Goal: Information Seeking & Learning: Learn about a topic

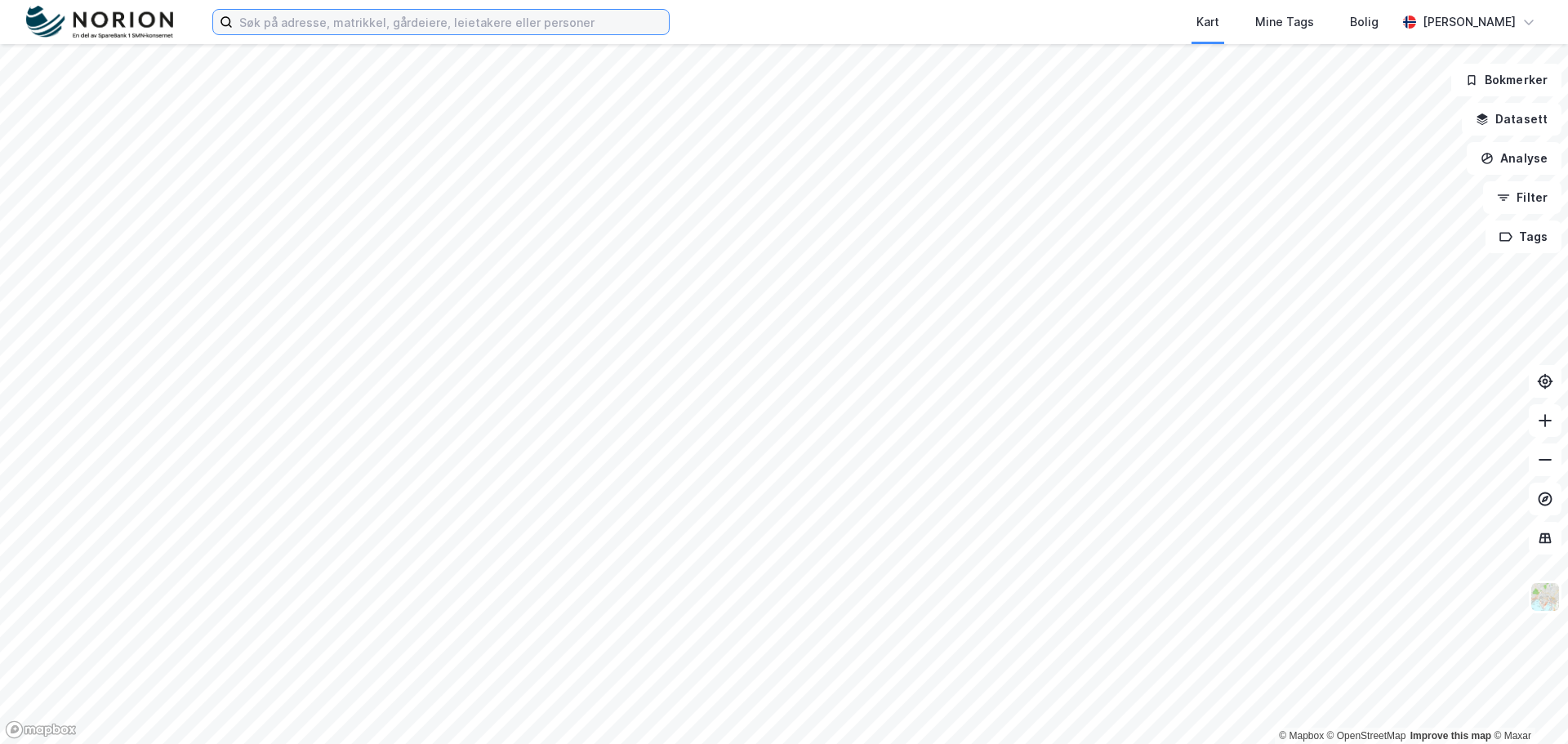
click at [554, 24] on input at bounding box center [450, 22] width 436 height 25
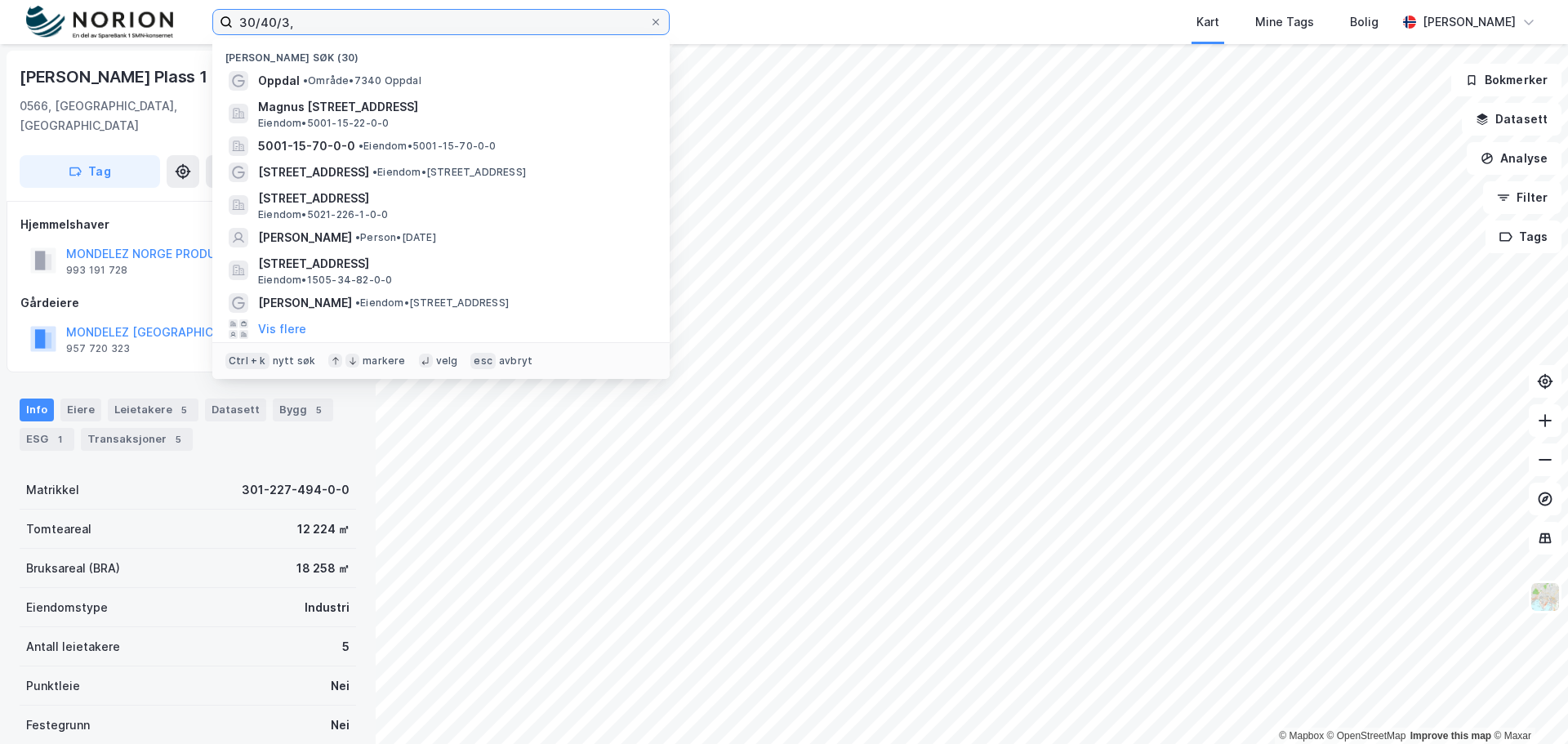
drag, startPoint x: 305, startPoint y: 18, endPoint x: 242, endPoint y: 20, distance: 63.0
click at [242, 20] on input "30/40/3," at bounding box center [440, 22] width 416 height 25
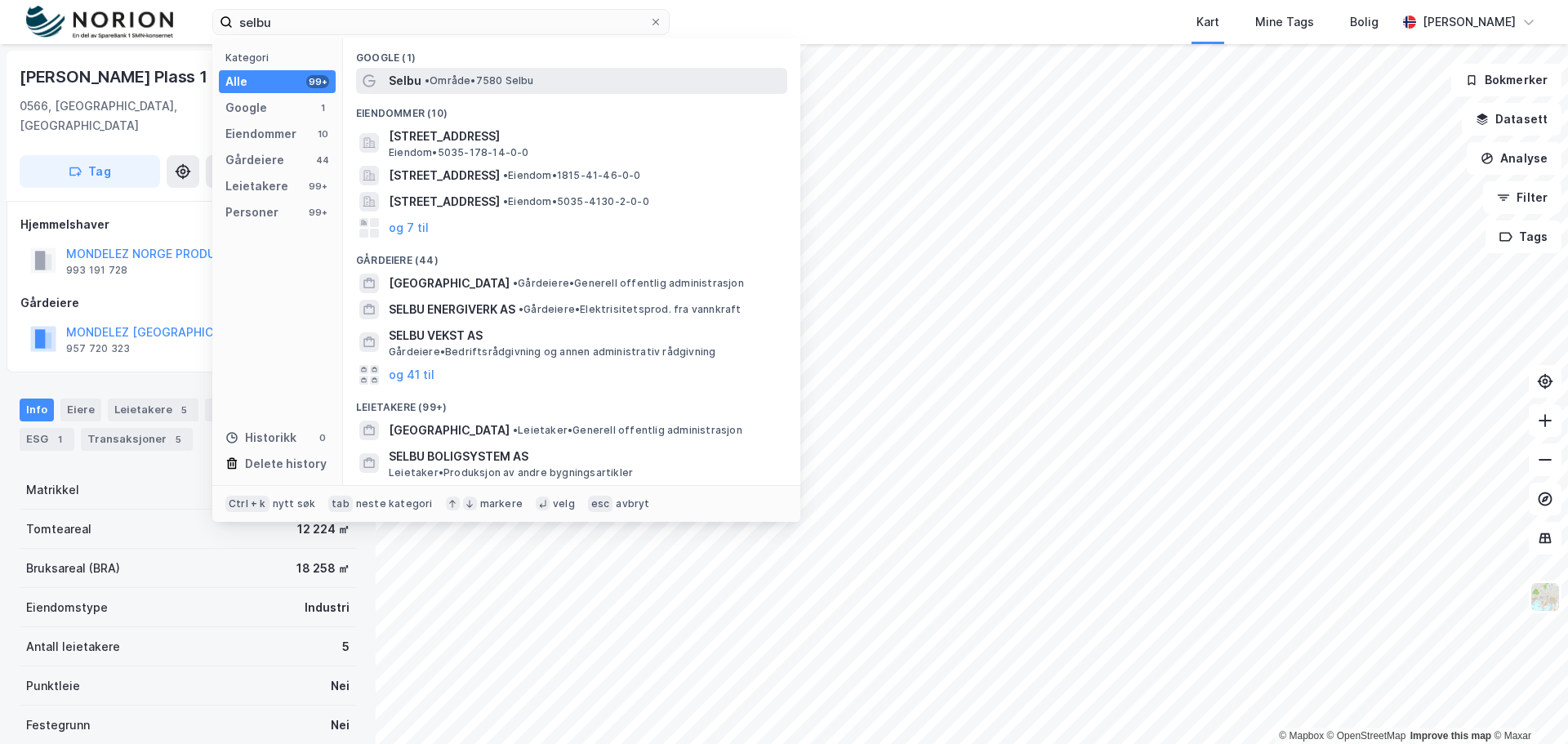
click at [481, 82] on span "• Område • 7580 Selbu" at bounding box center [479, 80] width 109 height 13
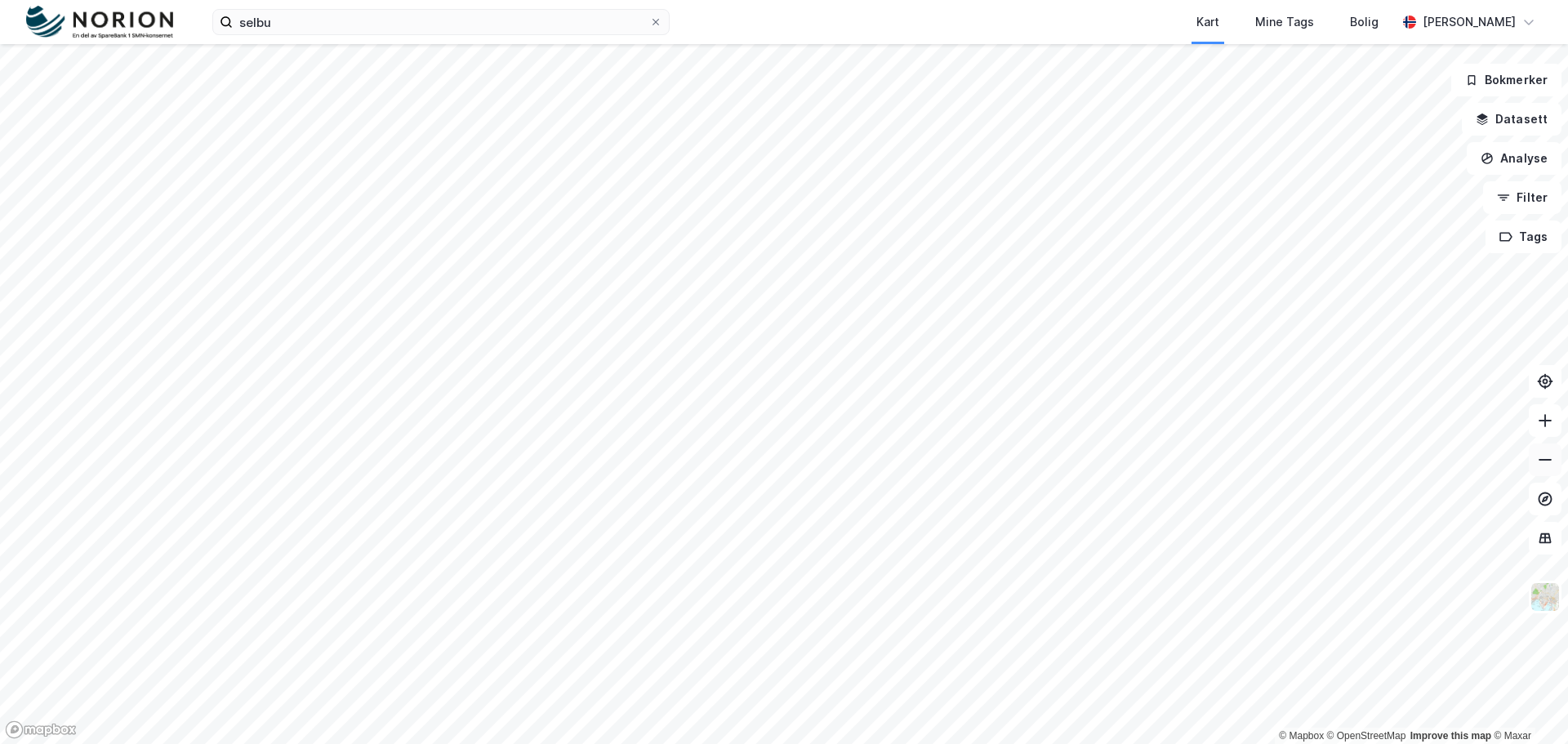
click at [1548, 458] on icon at bounding box center [1545, 459] width 16 height 16
click at [1547, 468] on button at bounding box center [1545, 459] width 33 height 33
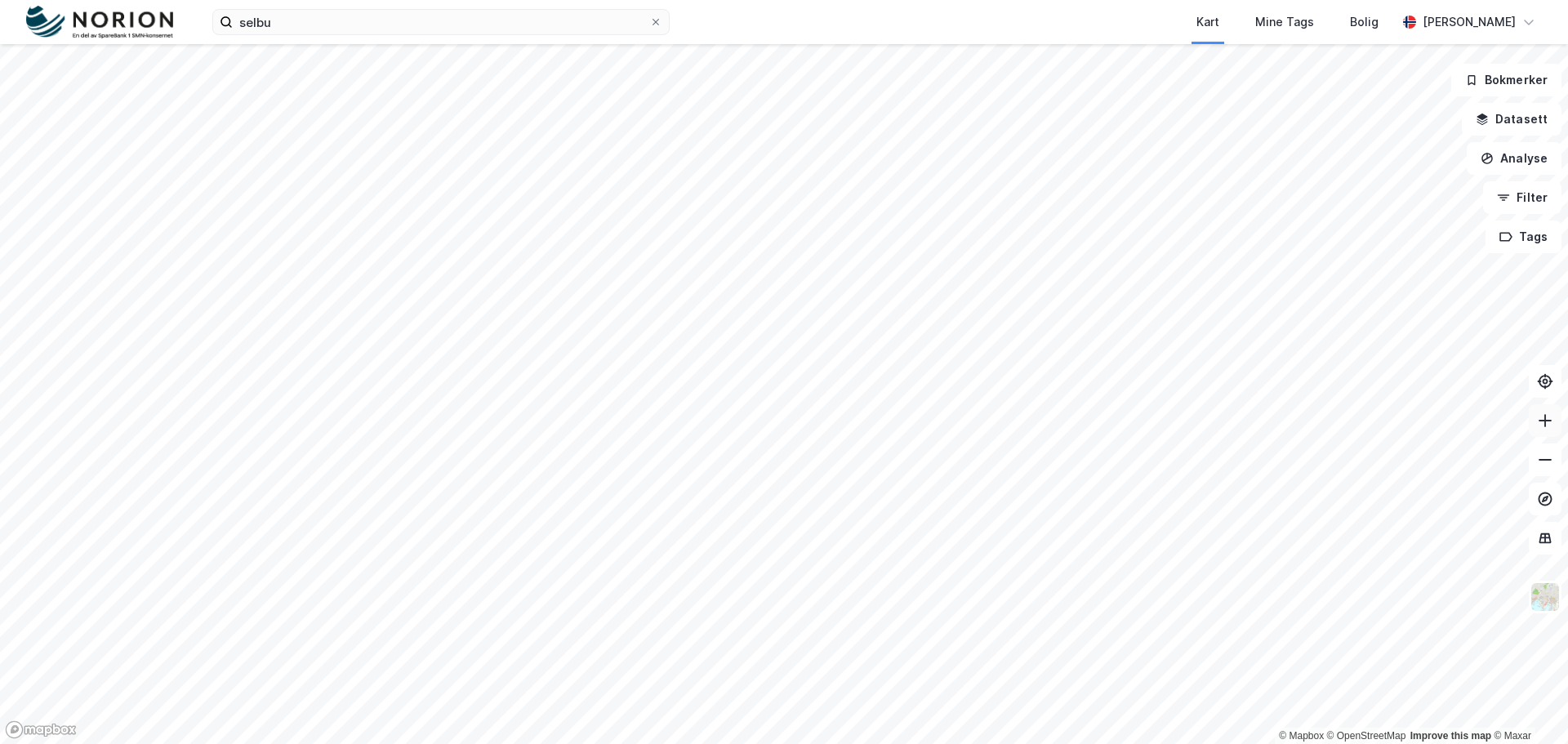
click at [1546, 431] on button at bounding box center [1545, 420] width 33 height 33
click at [1548, 461] on icon at bounding box center [1545, 459] width 16 height 16
click at [328, 36] on div "selbu Kart Mine Tags Bolig [PERSON_NAME]" at bounding box center [784, 22] width 1568 height 44
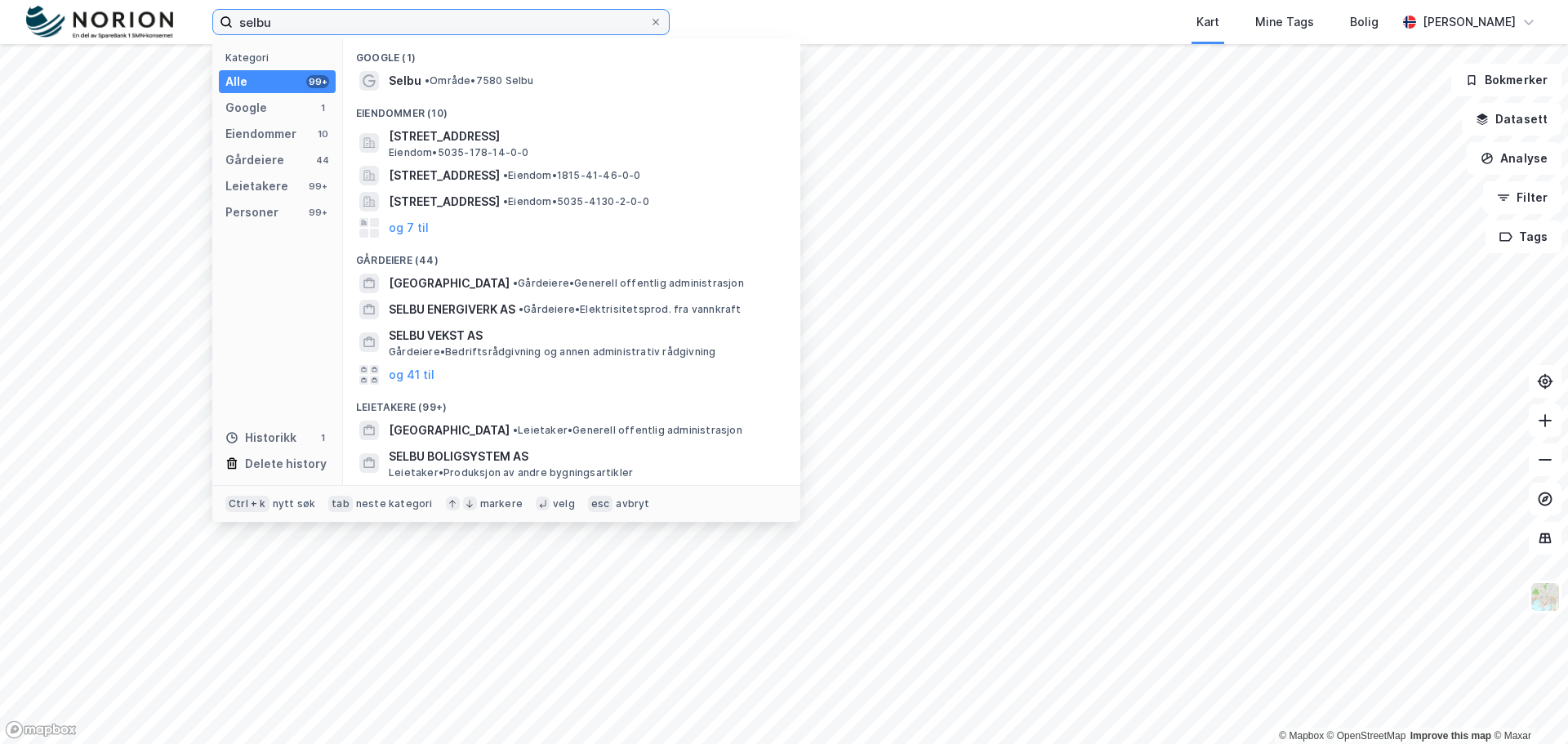
drag, startPoint x: 292, startPoint y: 25, endPoint x: 206, endPoint y: 20, distance: 86.1
click at [206, 20] on div "selbu Kategori Alle 99+ Google 1 Eiendommer 10 Gårdeiere 44 Leietakere 99+ Pers…" at bounding box center [784, 22] width 1568 height 44
paste input "Selbuvegen 685"
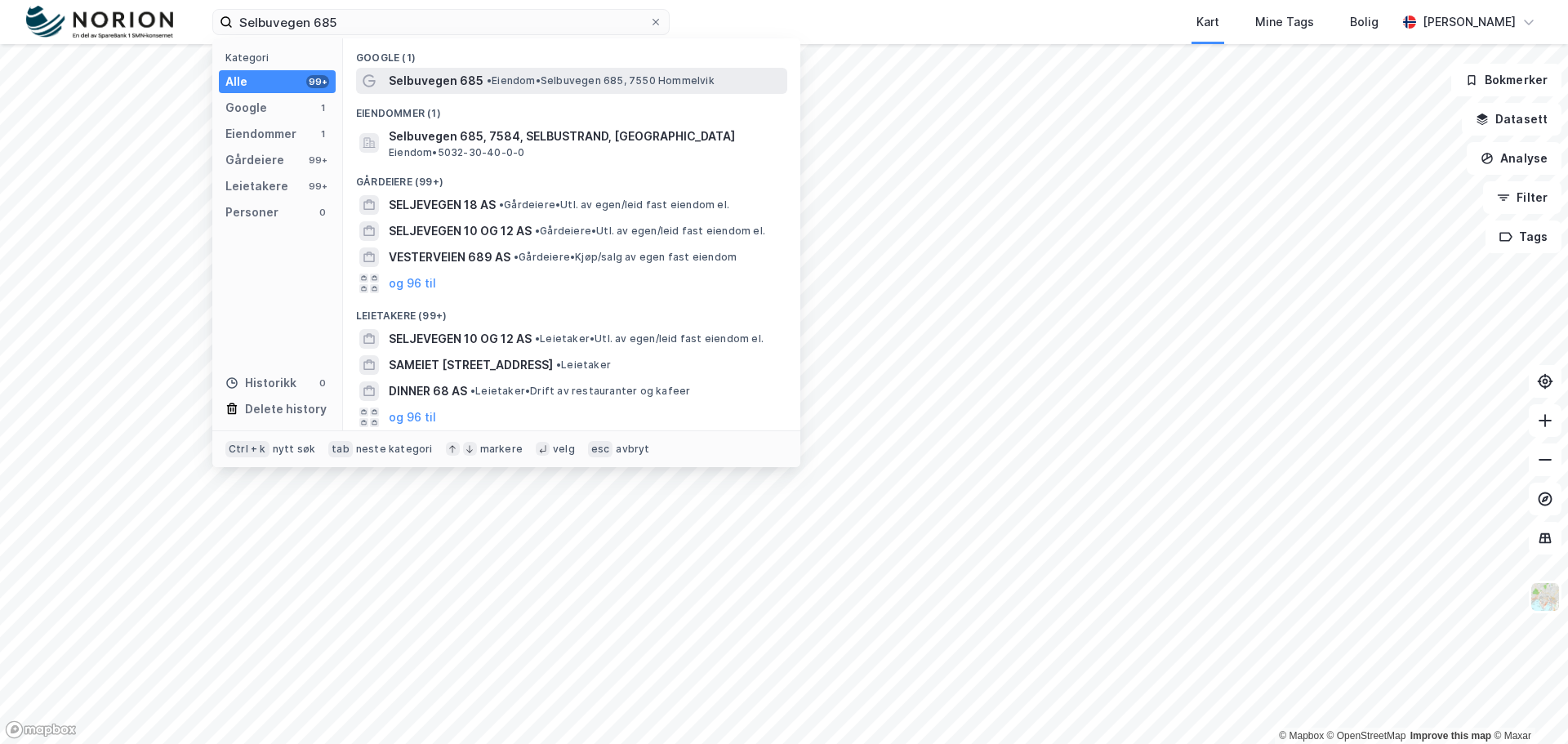
click at [489, 85] on span "•" at bounding box center [489, 80] width 5 height 12
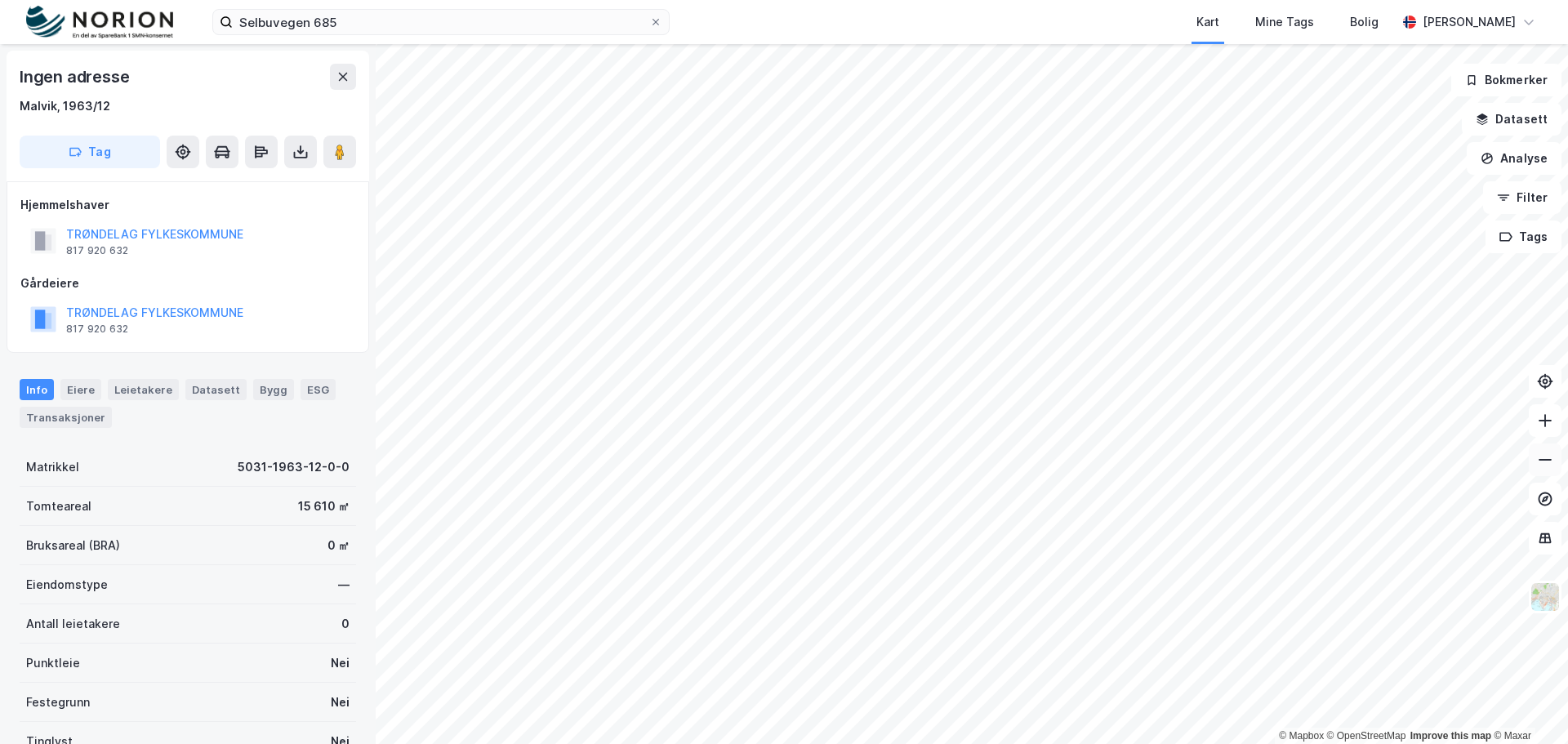
click at [1539, 457] on icon at bounding box center [1545, 459] width 16 height 16
click at [1537, 457] on icon at bounding box center [1545, 459] width 16 height 16
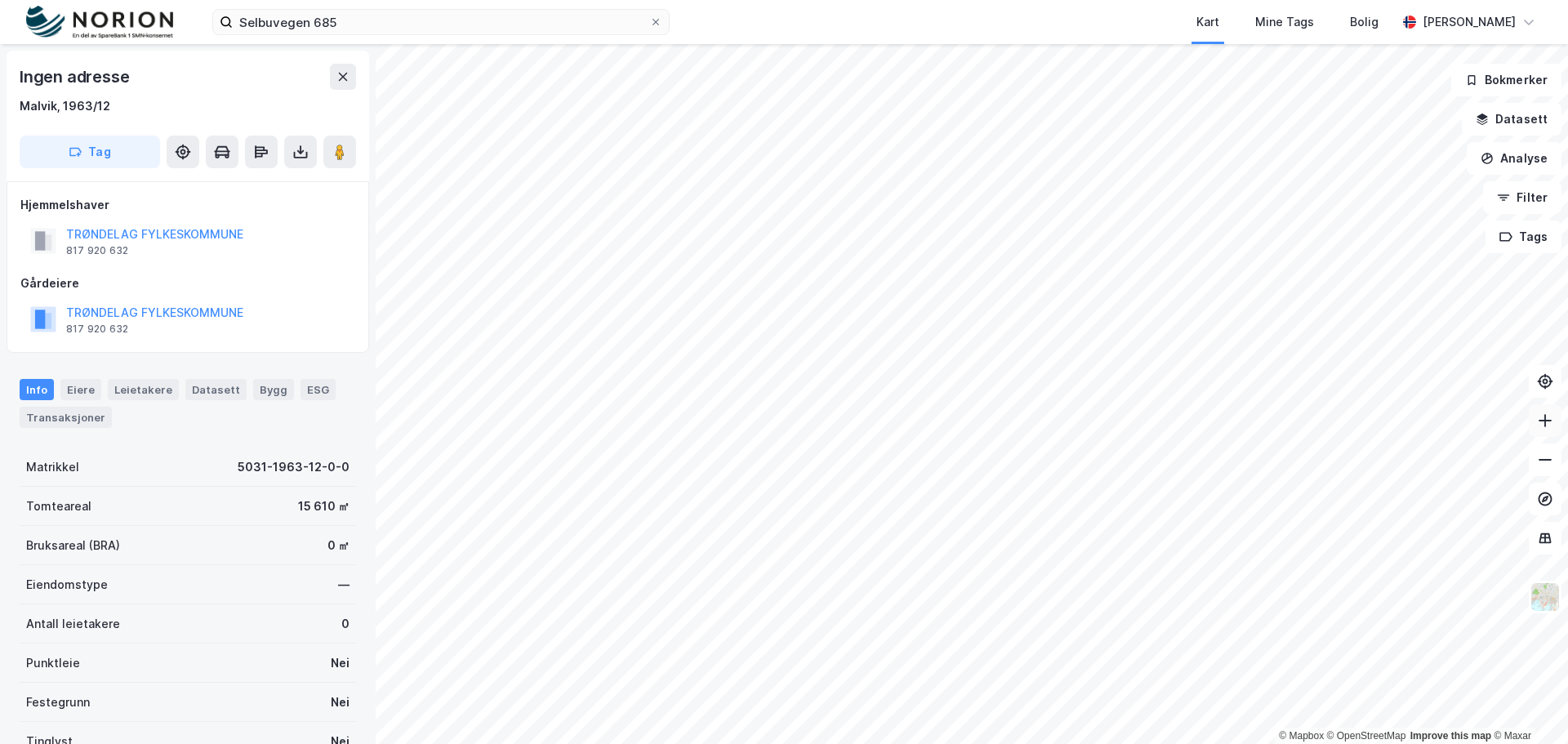
click at [1548, 423] on icon at bounding box center [1545, 420] width 16 height 16
click at [1542, 423] on icon at bounding box center [1545, 420] width 16 height 16
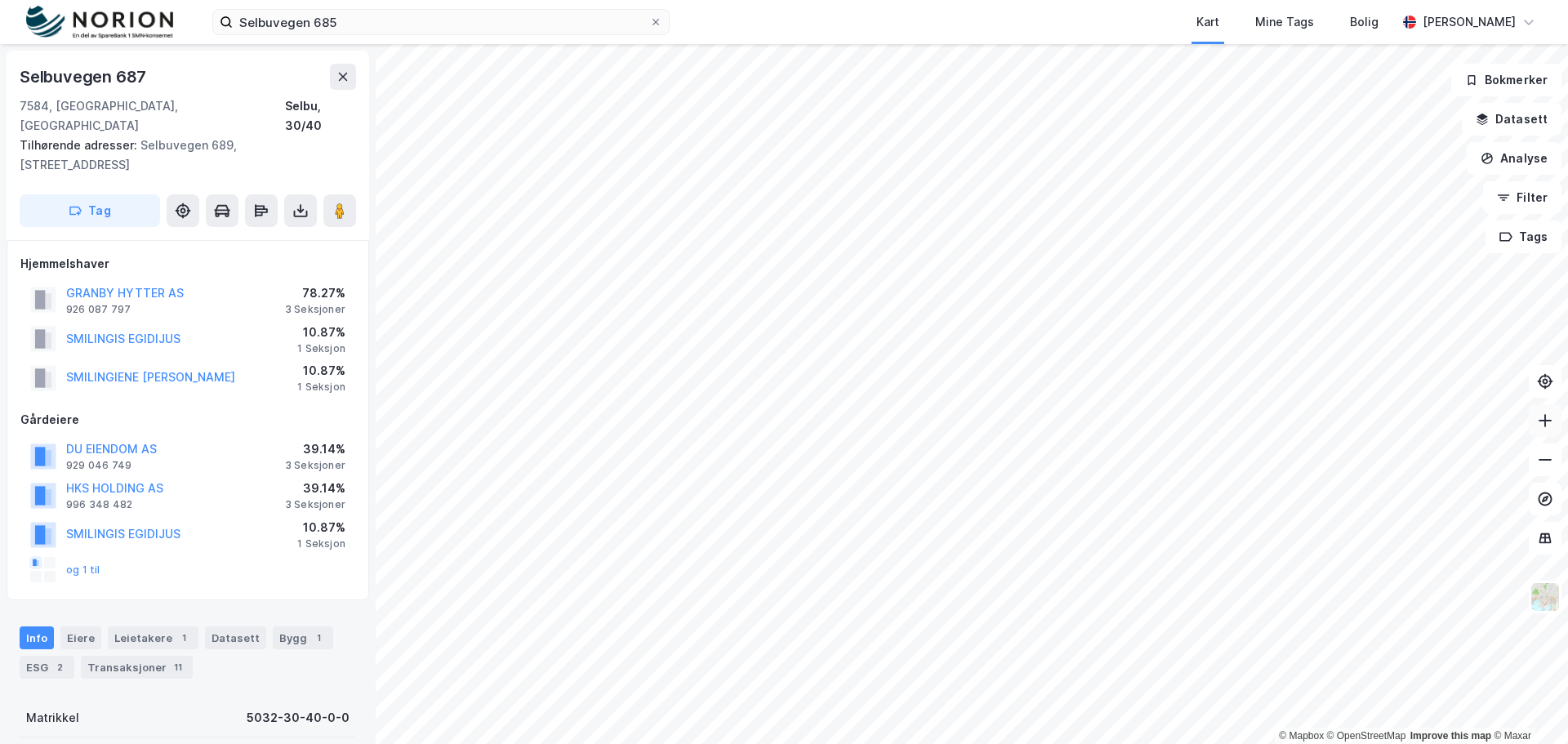
click at [1546, 428] on icon at bounding box center [1545, 420] width 16 height 16
click at [1014, 743] on html "Selbuvegen 685 Kart Mine Tags Bolig [PERSON_NAME] © Mapbox © OpenStreetMap Impr…" at bounding box center [784, 372] width 1568 height 744
click at [311, 194] on button at bounding box center [300, 210] width 33 height 33
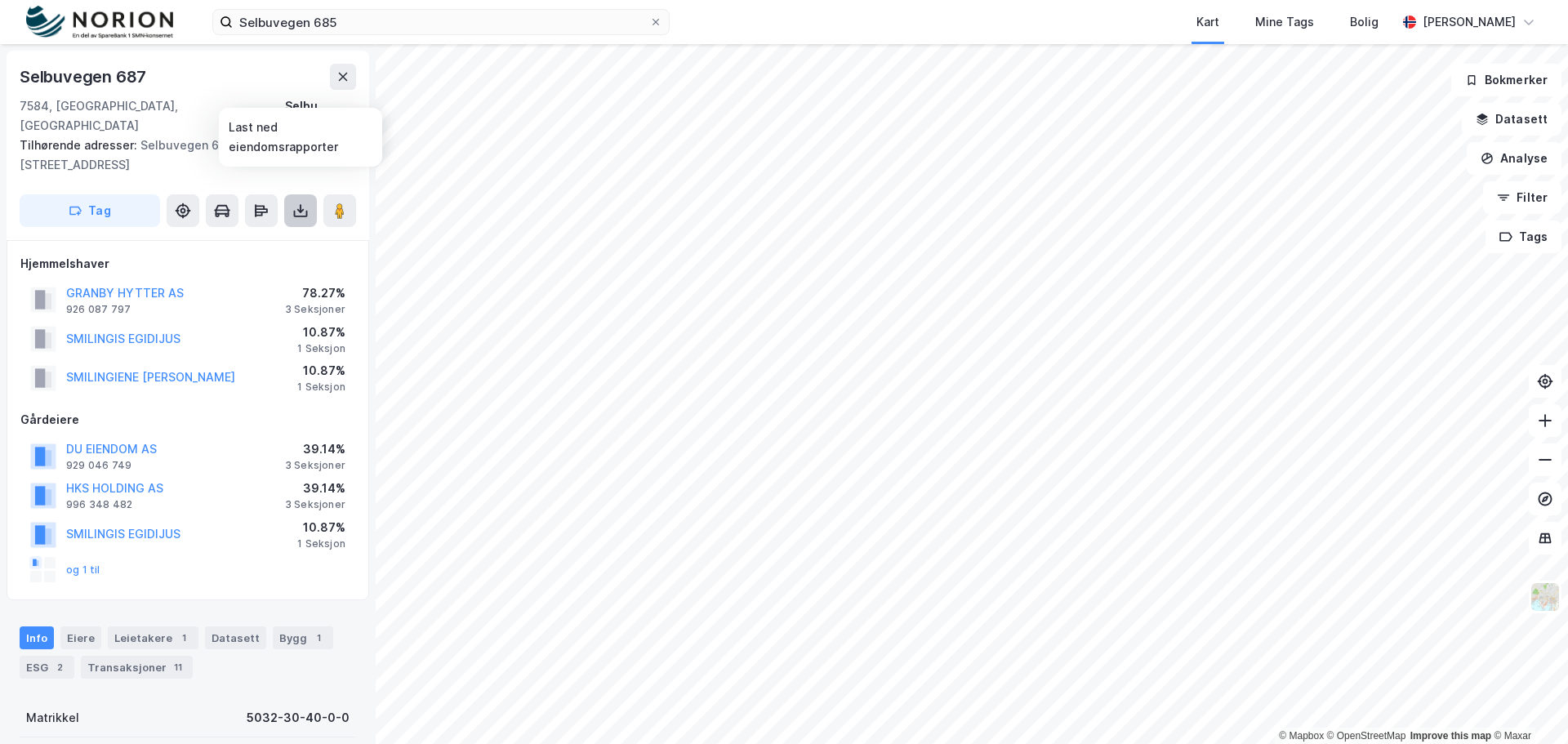
click at [303, 203] on icon at bounding box center [300, 211] width 16 height 16
click at [242, 263] on div "Last ned matrikkelrapport" at bounding box center [239, 269] width 134 height 13
click at [238, 237] on div "Last ned grunnbok" at bounding box center [220, 243] width 94 height 13
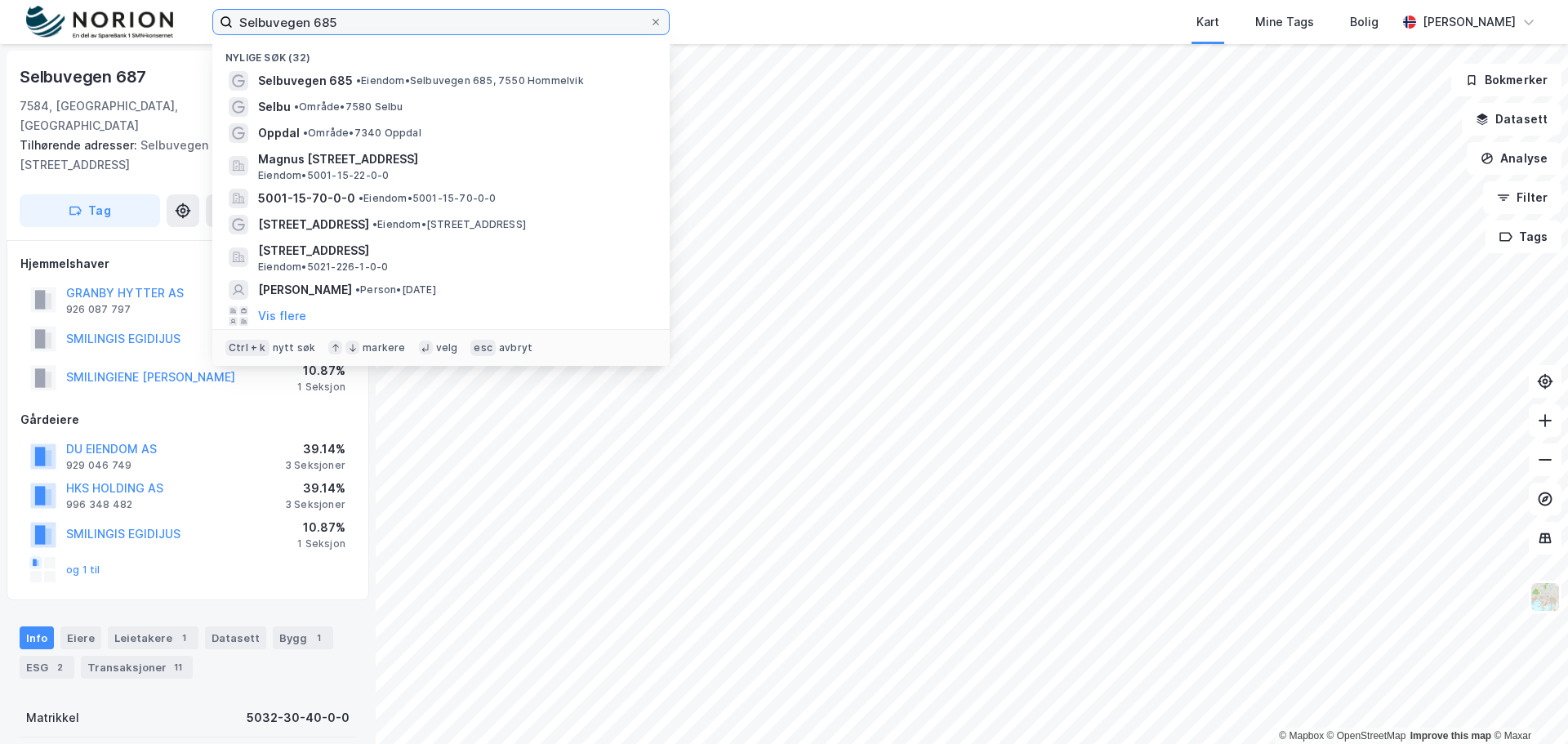
drag, startPoint x: 340, startPoint y: 25, endPoint x: 241, endPoint y: 30, distance: 99.1
click at [241, 30] on input "Selbuvegen 685" at bounding box center [440, 22] width 416 height 25
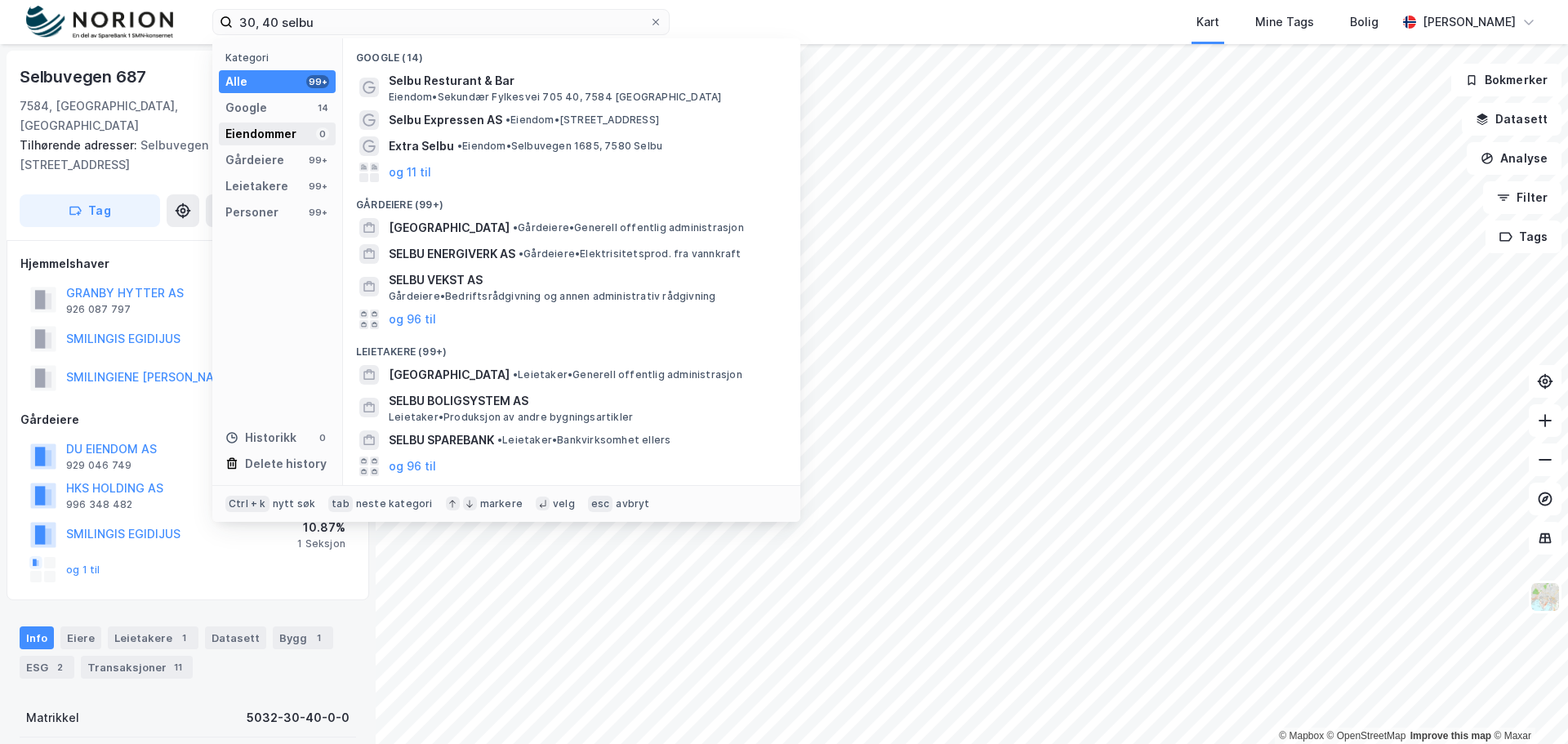
click at [304, 132] on div "Eiendommer 0" at bounding box center [277, 134] width 117 height 23
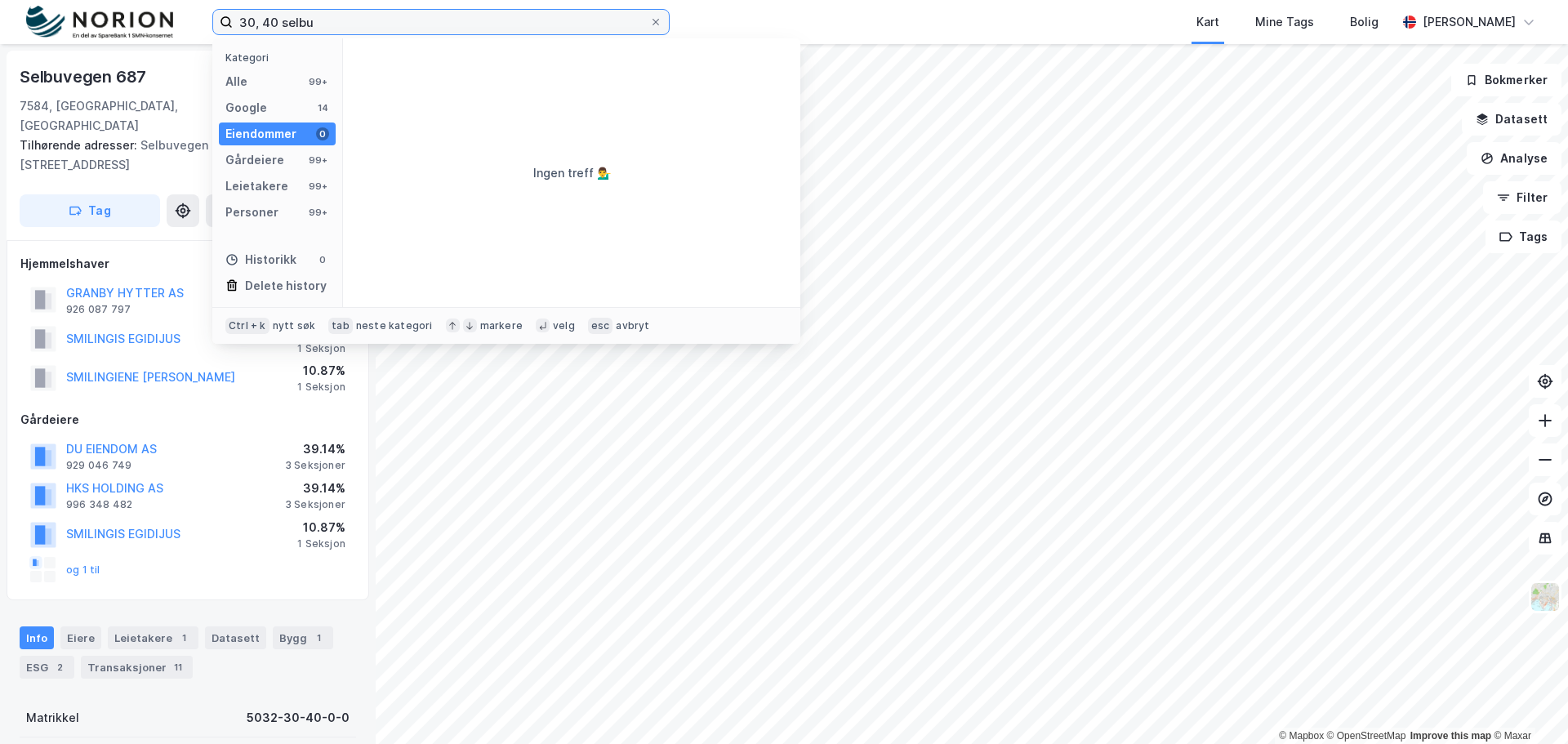
click at [235, 24] on input "30, 40 selbu" at bounding box center [440, 22] width 416 height 25
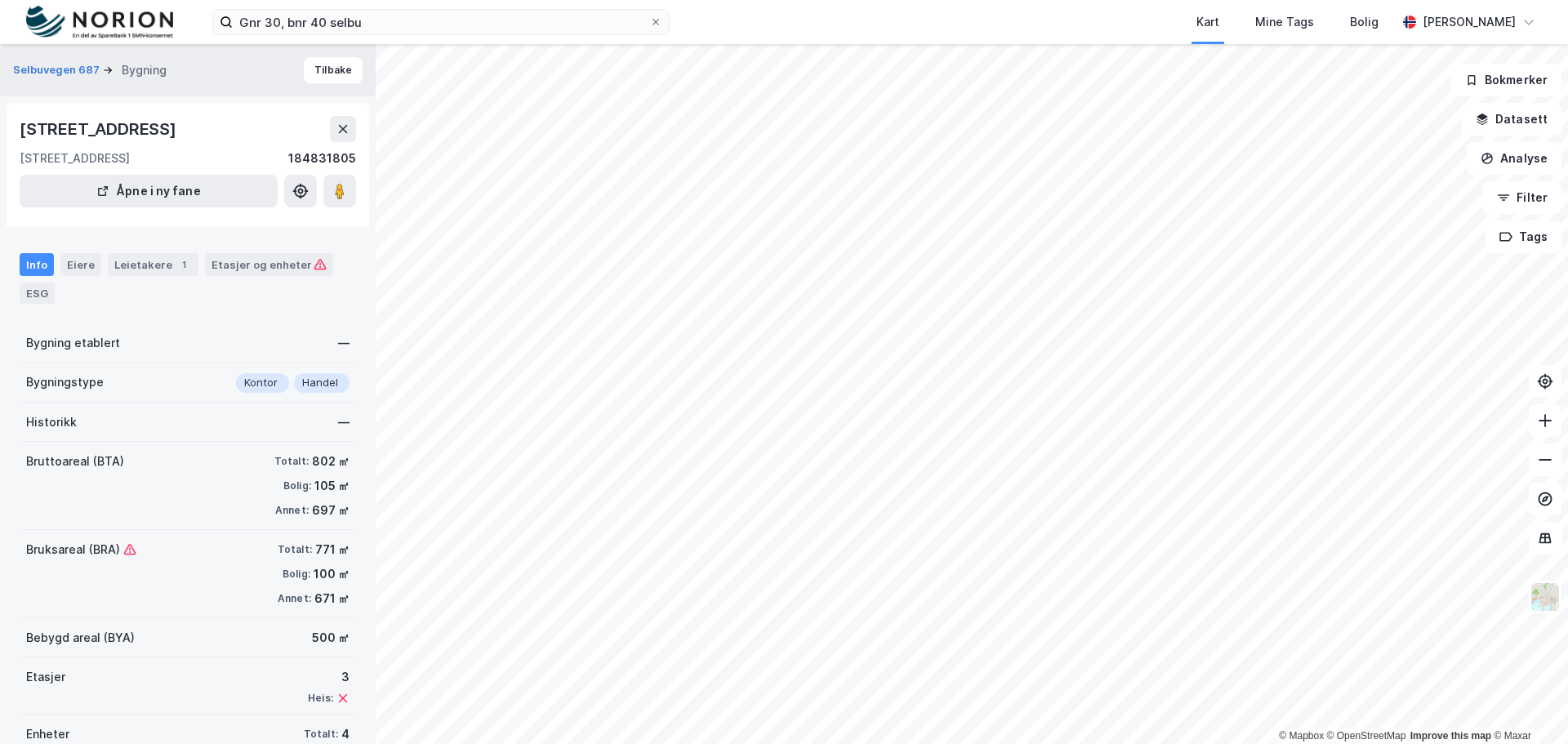
scroll to position [1, 0]
click at [250, 271] on div "Etasjer og enheter" at bounding box center [269, 263] width 115 height 15
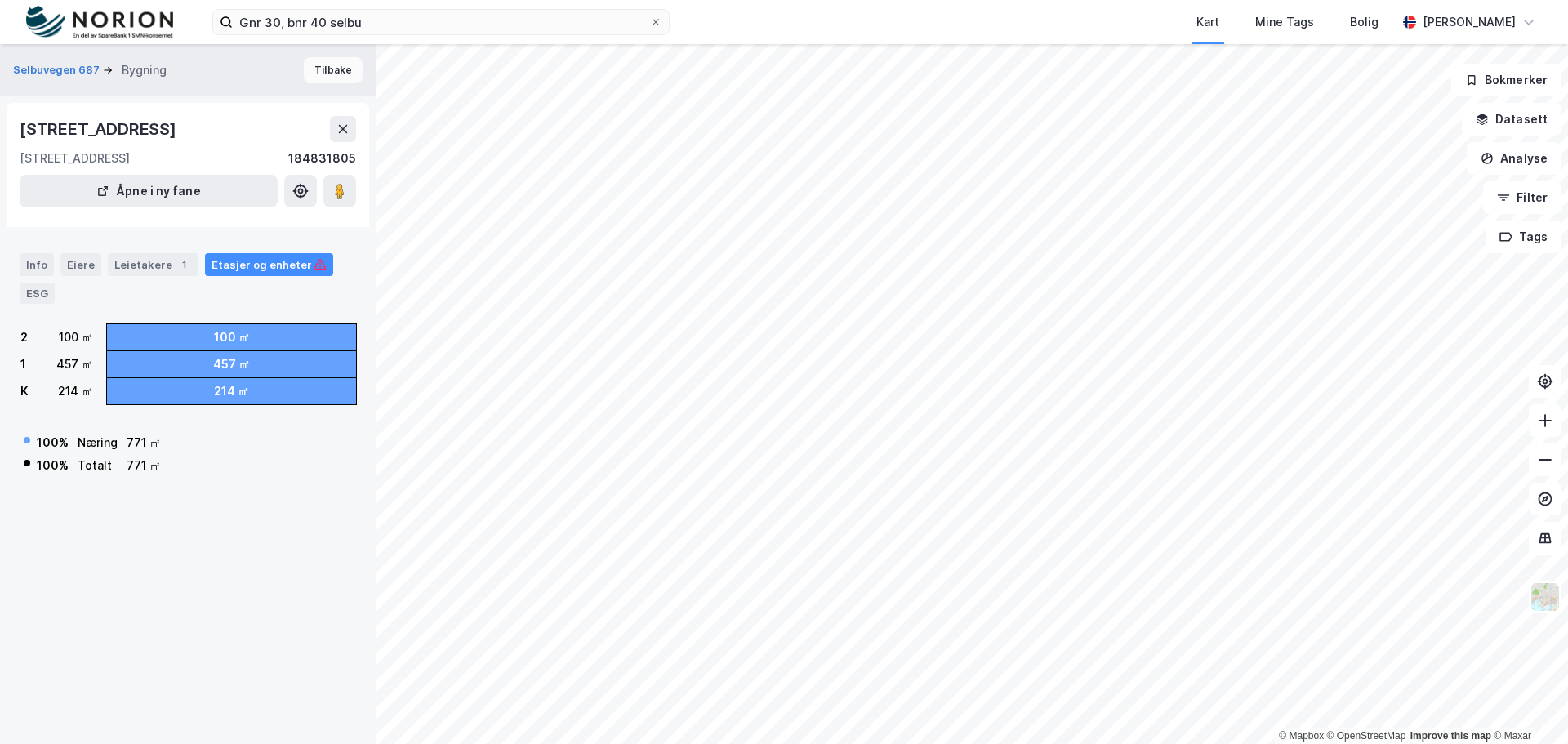
click at [321, 73] on button "Tilbake" at bounding box center [333, 69] width 59 height 26
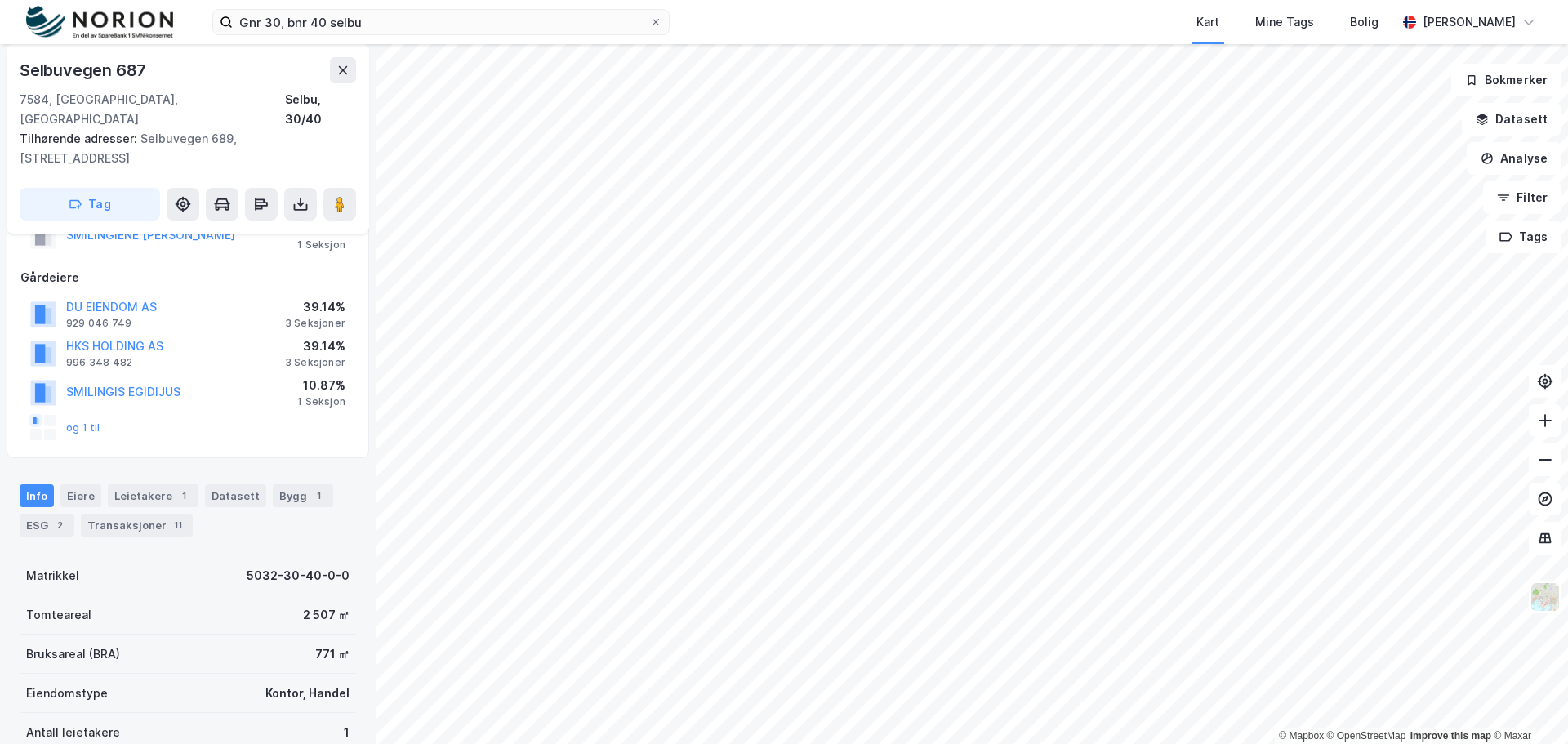
scroll to position [164, 0]
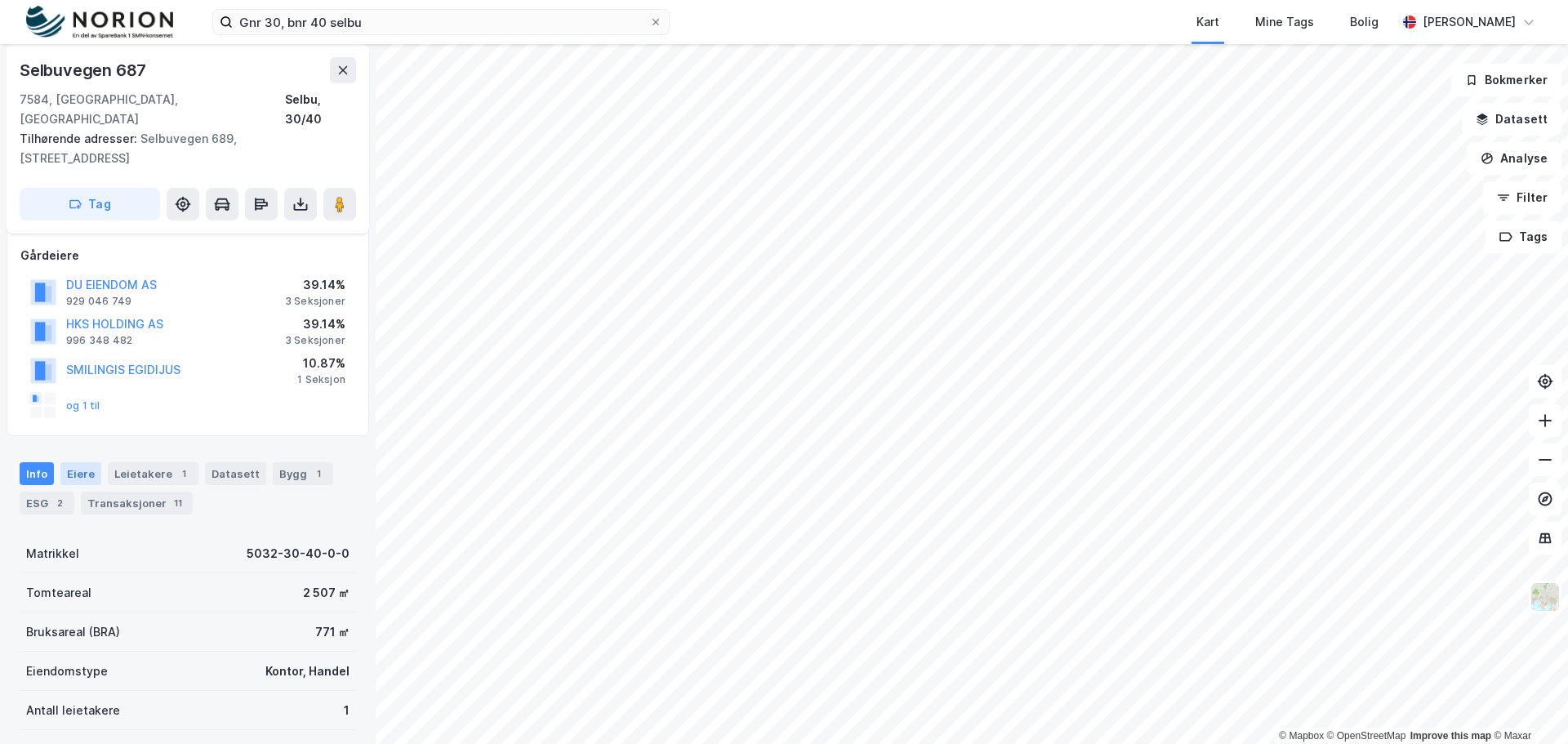
click at [91, 462] on div "Eiere" at bounding box center [81, 473] width 41 height 23
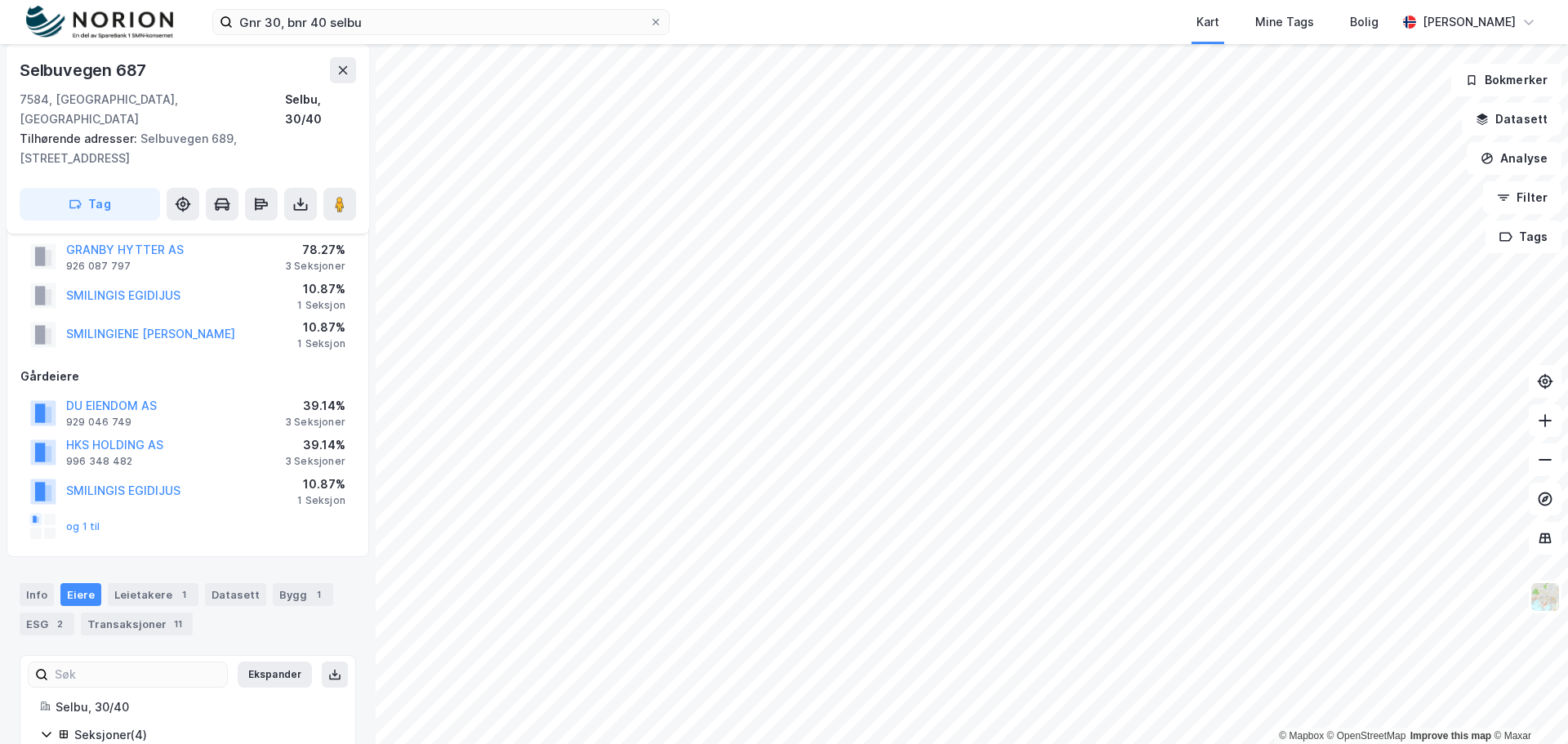
scroll to position [164, 0]
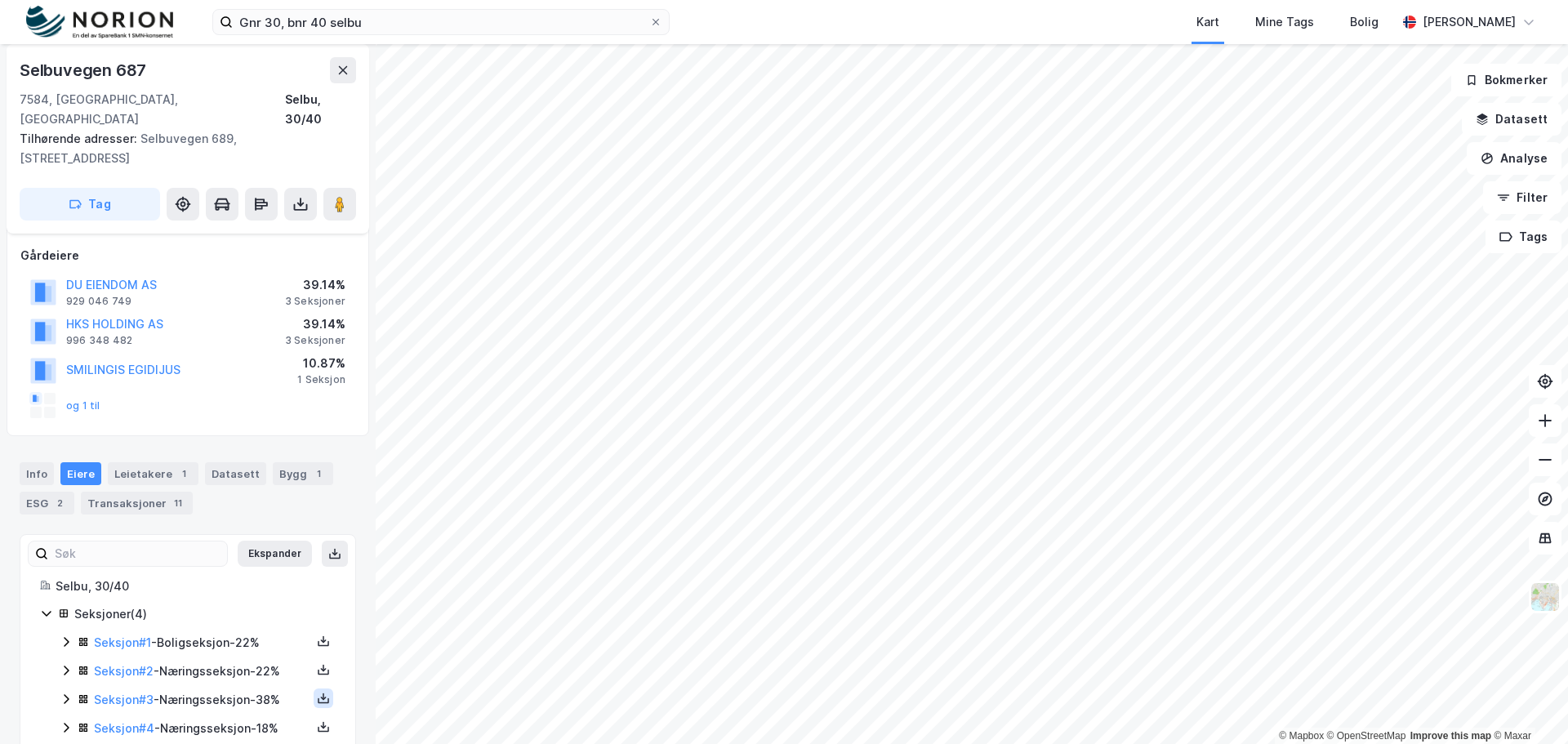
click at [317, 691] on icon at bounding box center [323, 698] width 13 height 13
click at [221, 639] on div "Grunnbok" at bounding box center [224, 649] width 54 height 20
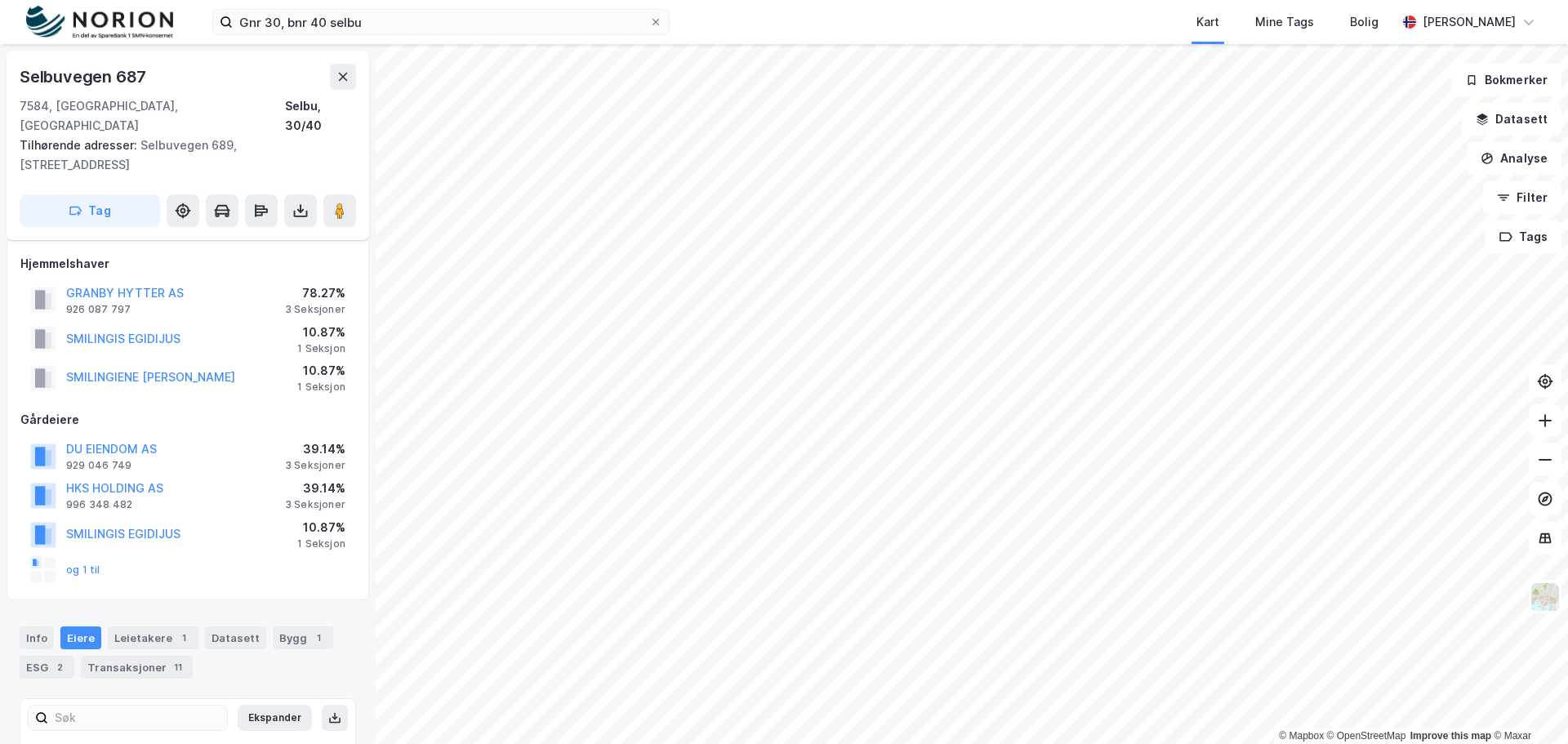
scroll to position [164, 0]
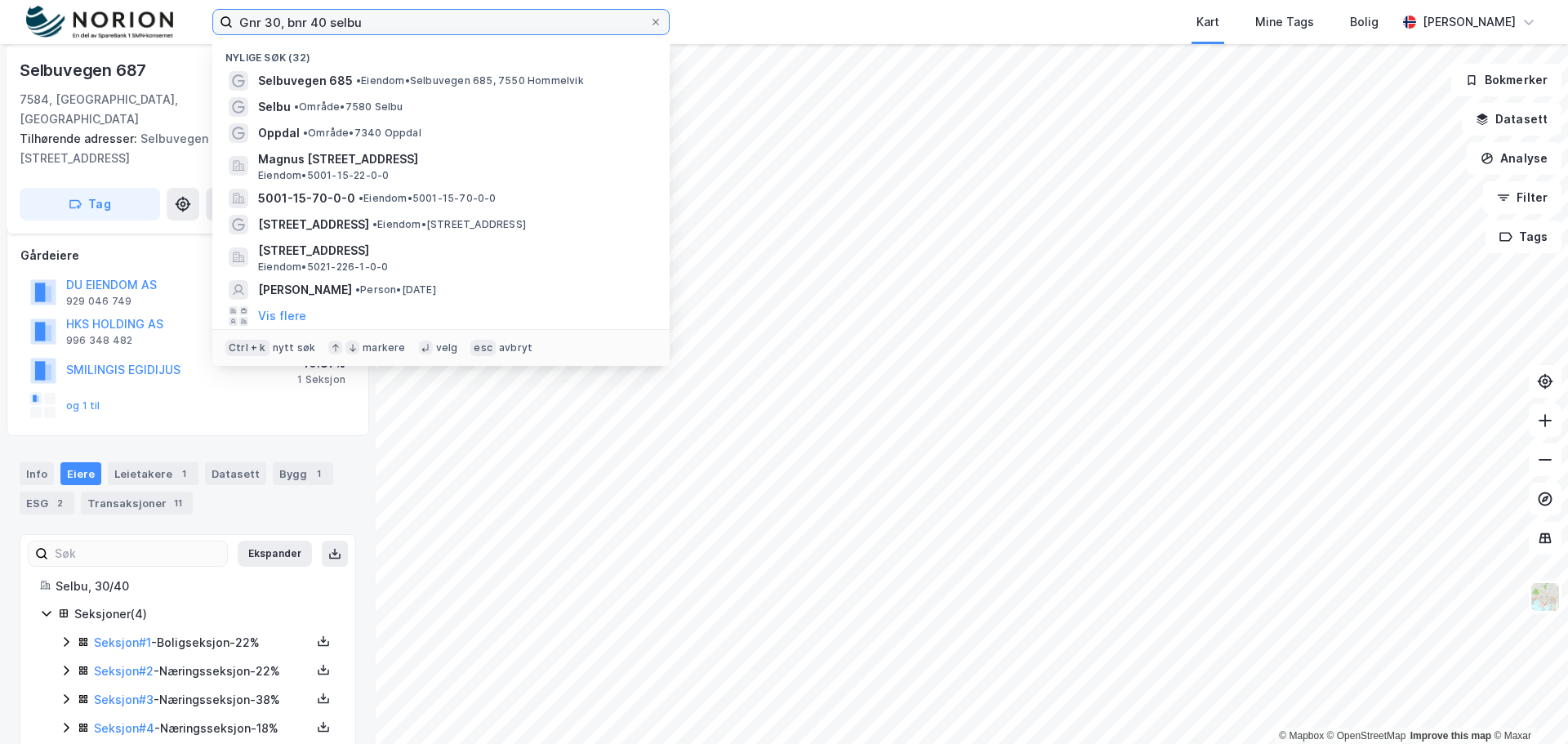
drag, startPoint x: 370, startPoint y: 25, endPoint x: 188, endPoint y: 27, distance: 182.0
click at [188, 27] on div "Gnr 30, bnr 40 selbu Nylige søk (32) Selbuvegen 685 • Eiendom • [STREET_ADDRESS…" at bounding box center [784, 22] width 1568 height 44
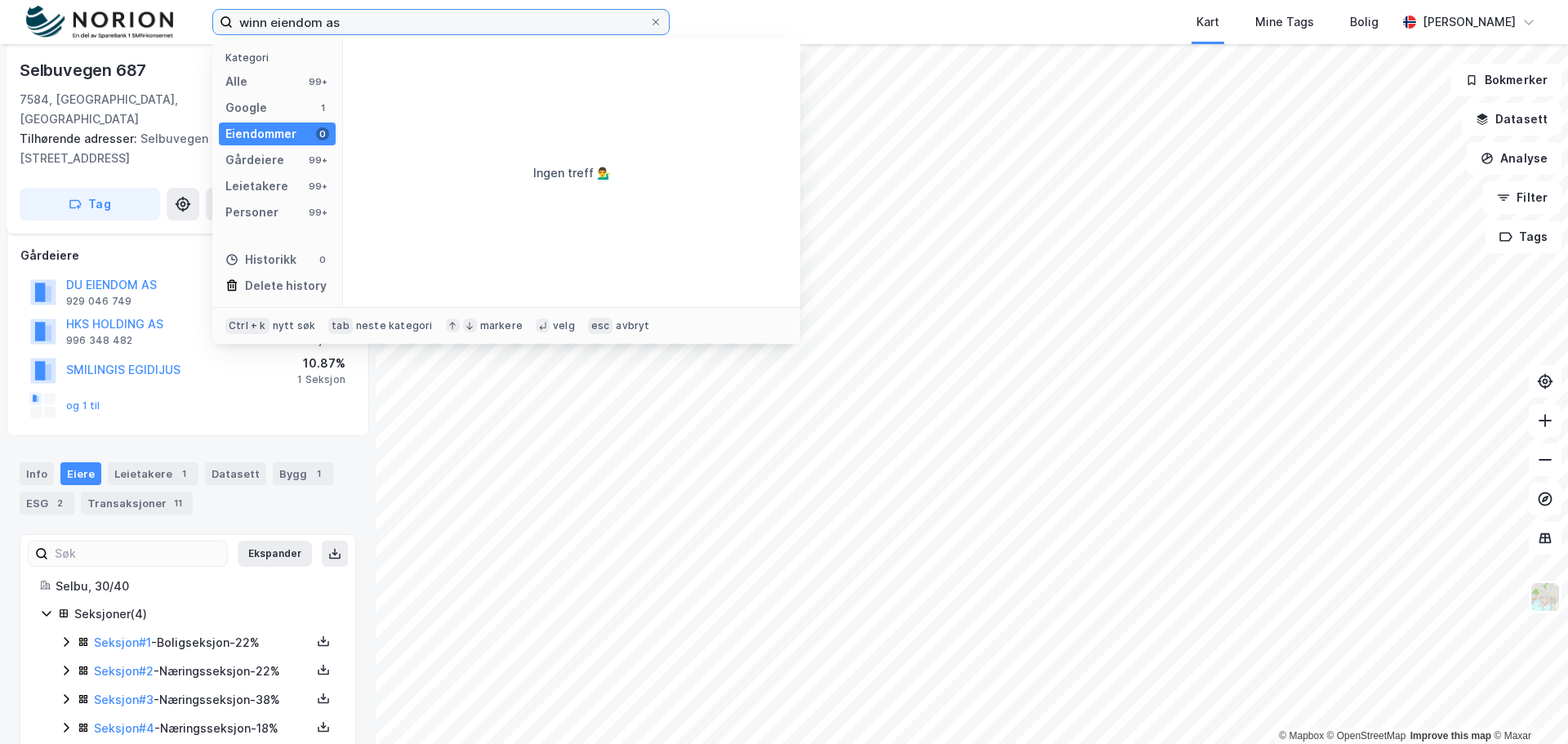
type input "winn eiendom as"
click at [287, 211] on div "Personer 99+" at bounding box center [277, 213] width 117 height 23
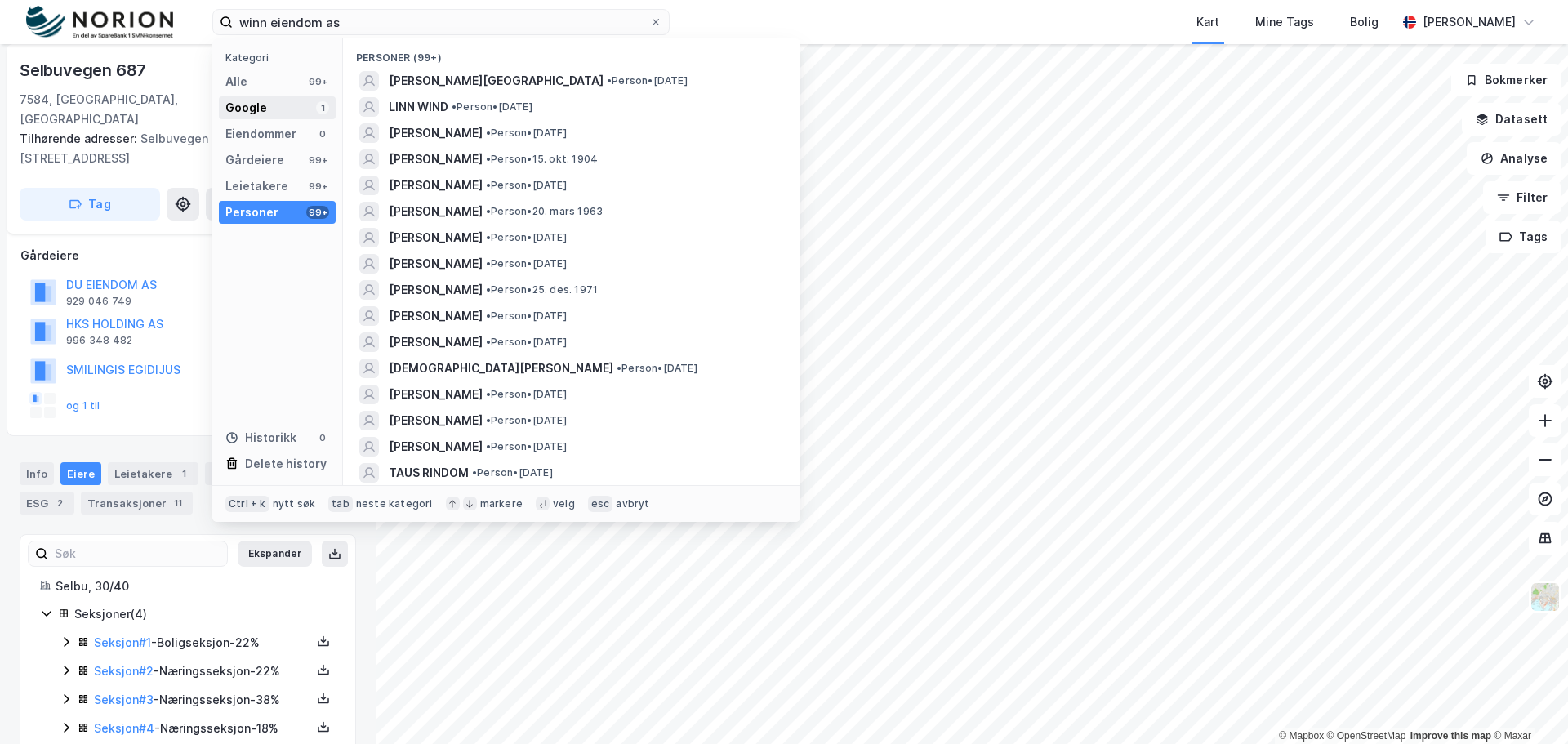
click at [258, 104] on div "Google" at bounding box center [246, 108] width 42 height 20
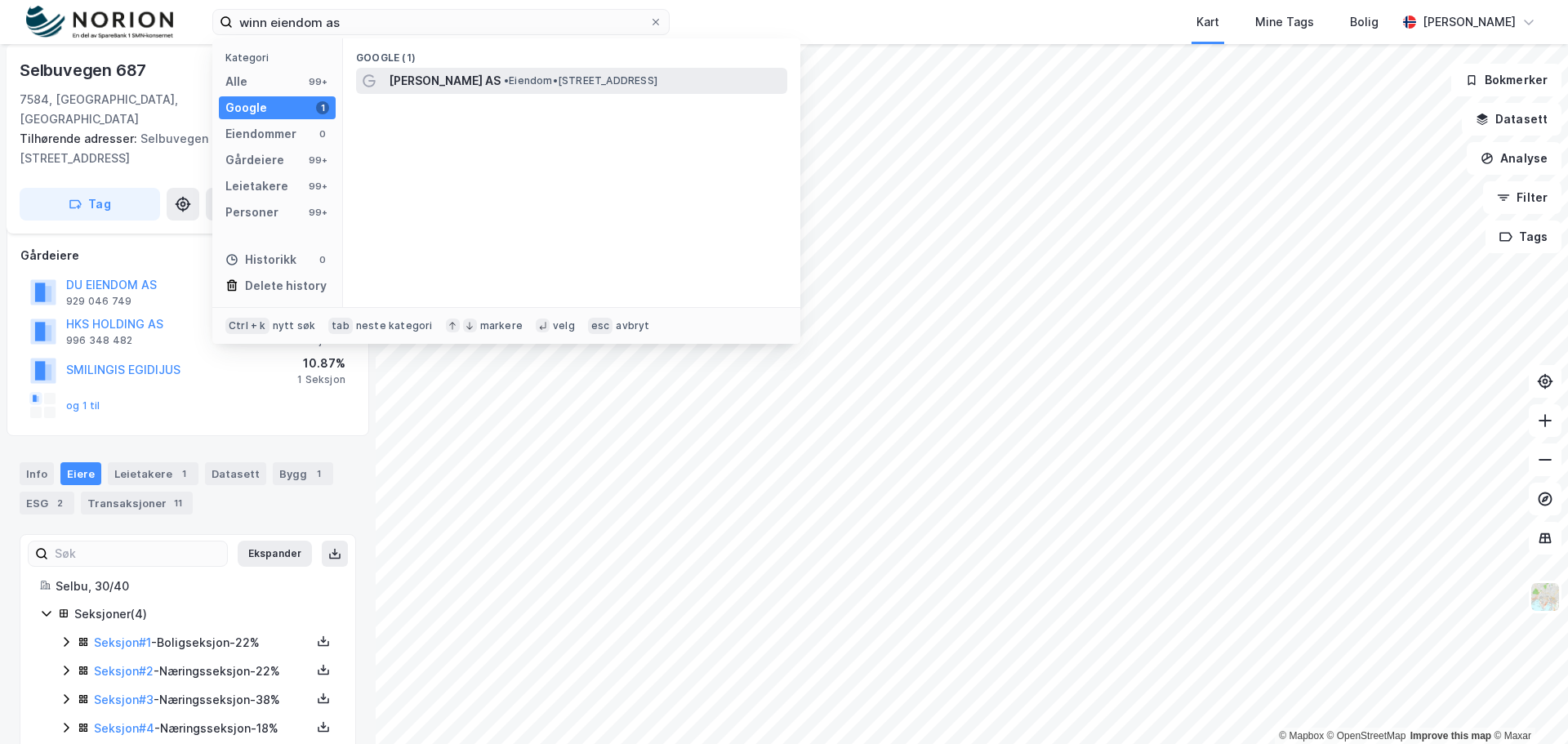
click at [456, 84] on span "[PERSON_NAME] AS" at bounding box center [445, 81] width 112 height 20
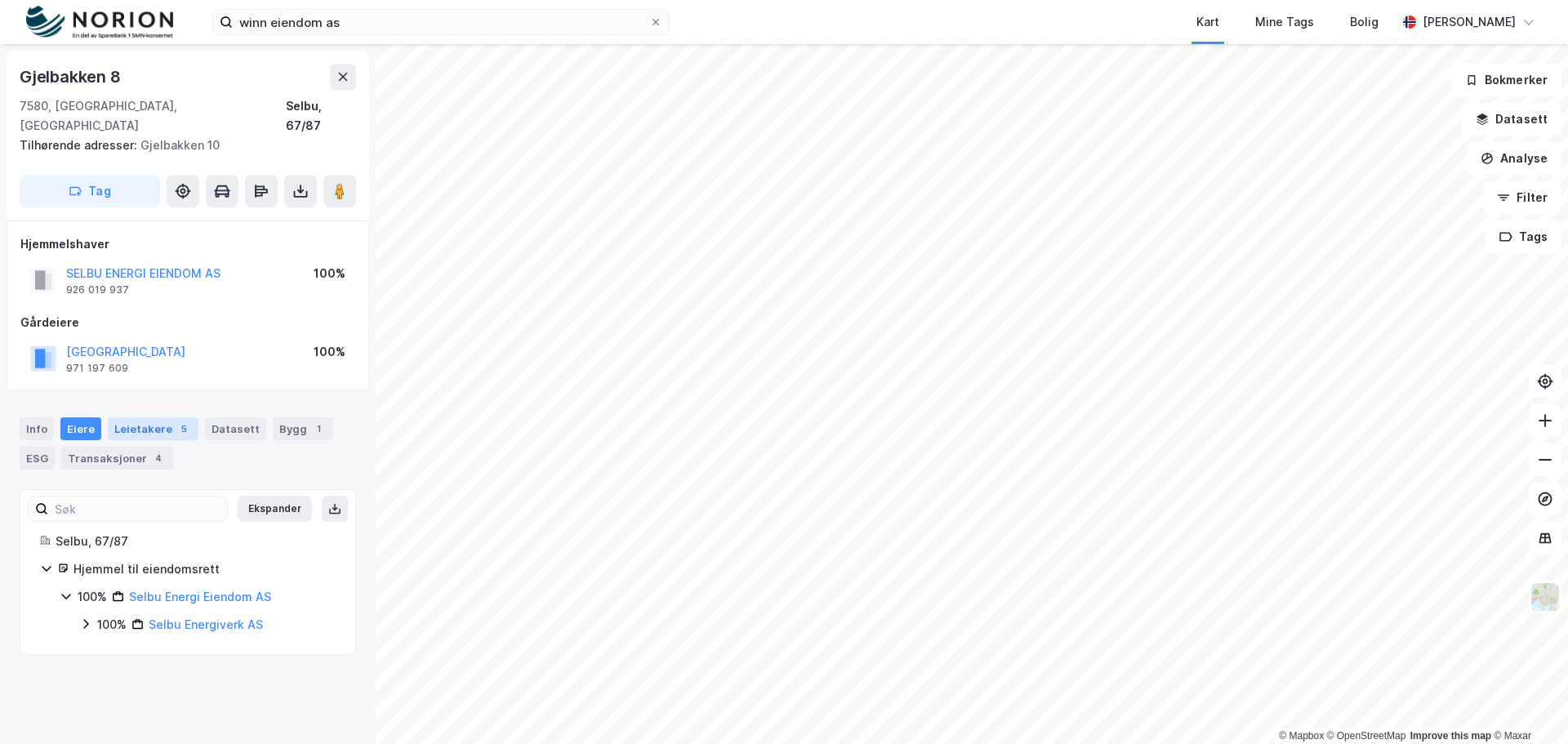
click at [166, 417] on div "Leietakere 5" at bounding box center [153, 429] width 91 height 23
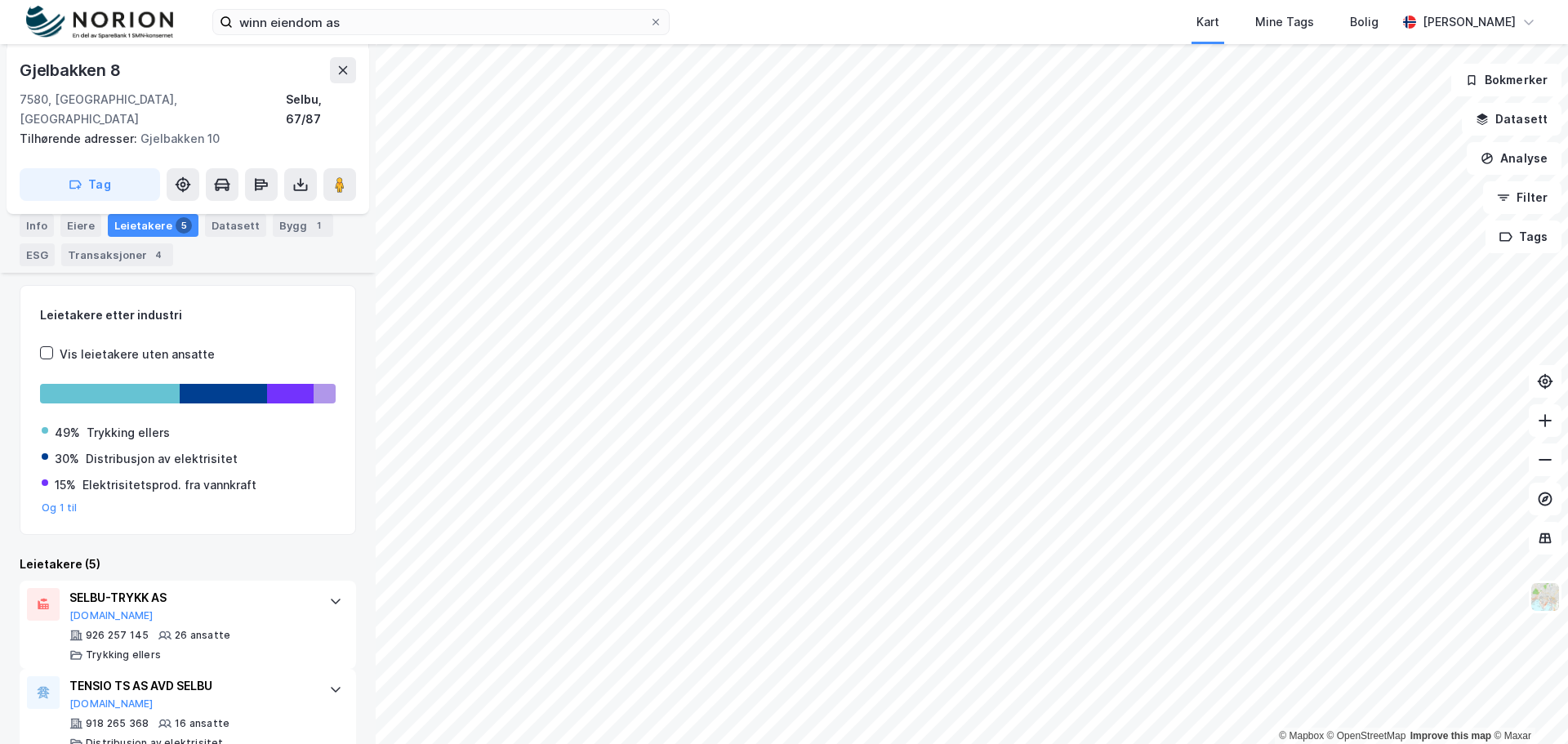
scroll to position [481, 0]
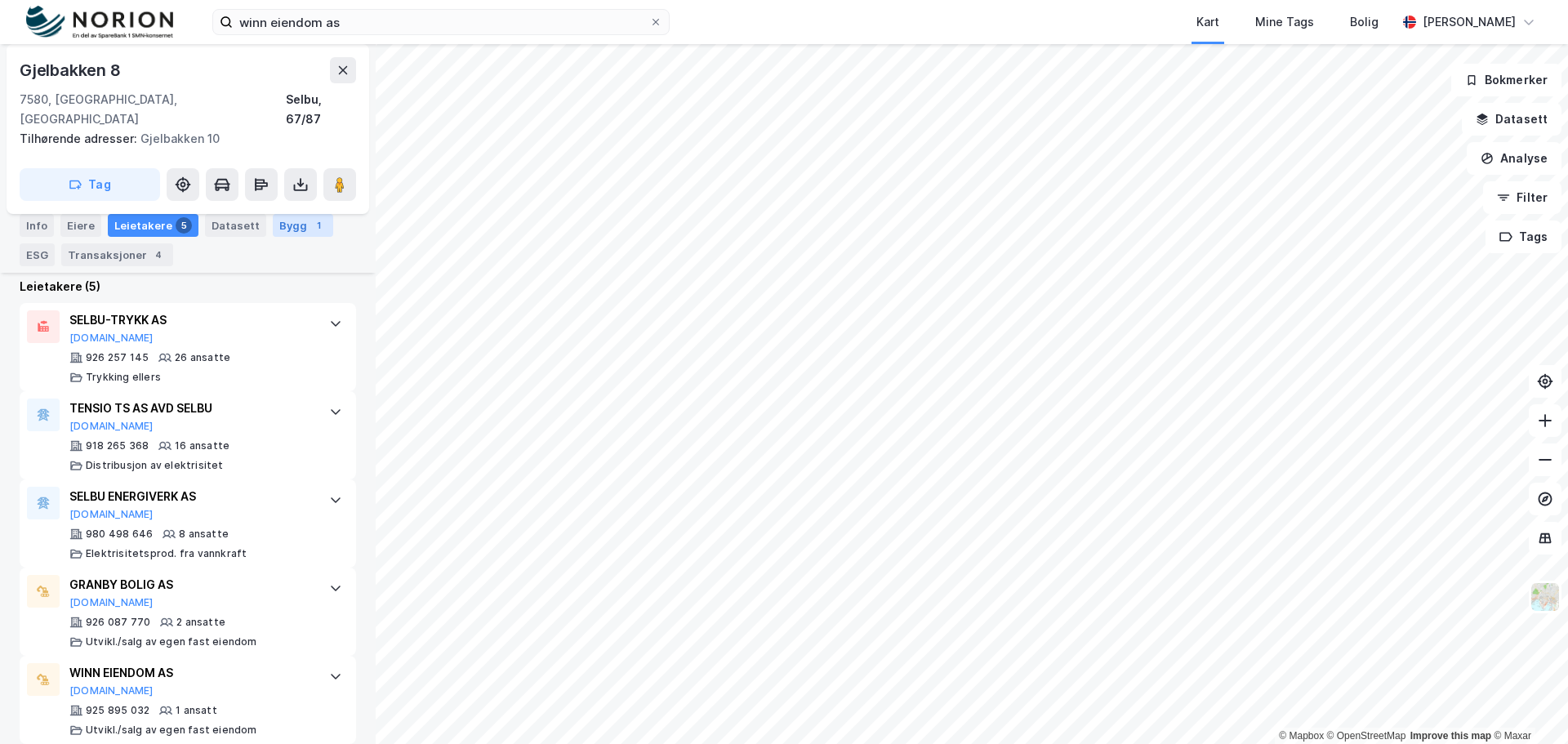
click at [284, 222] on div "Bygg 1" at bounding box center [303, 225] width 61 height 23
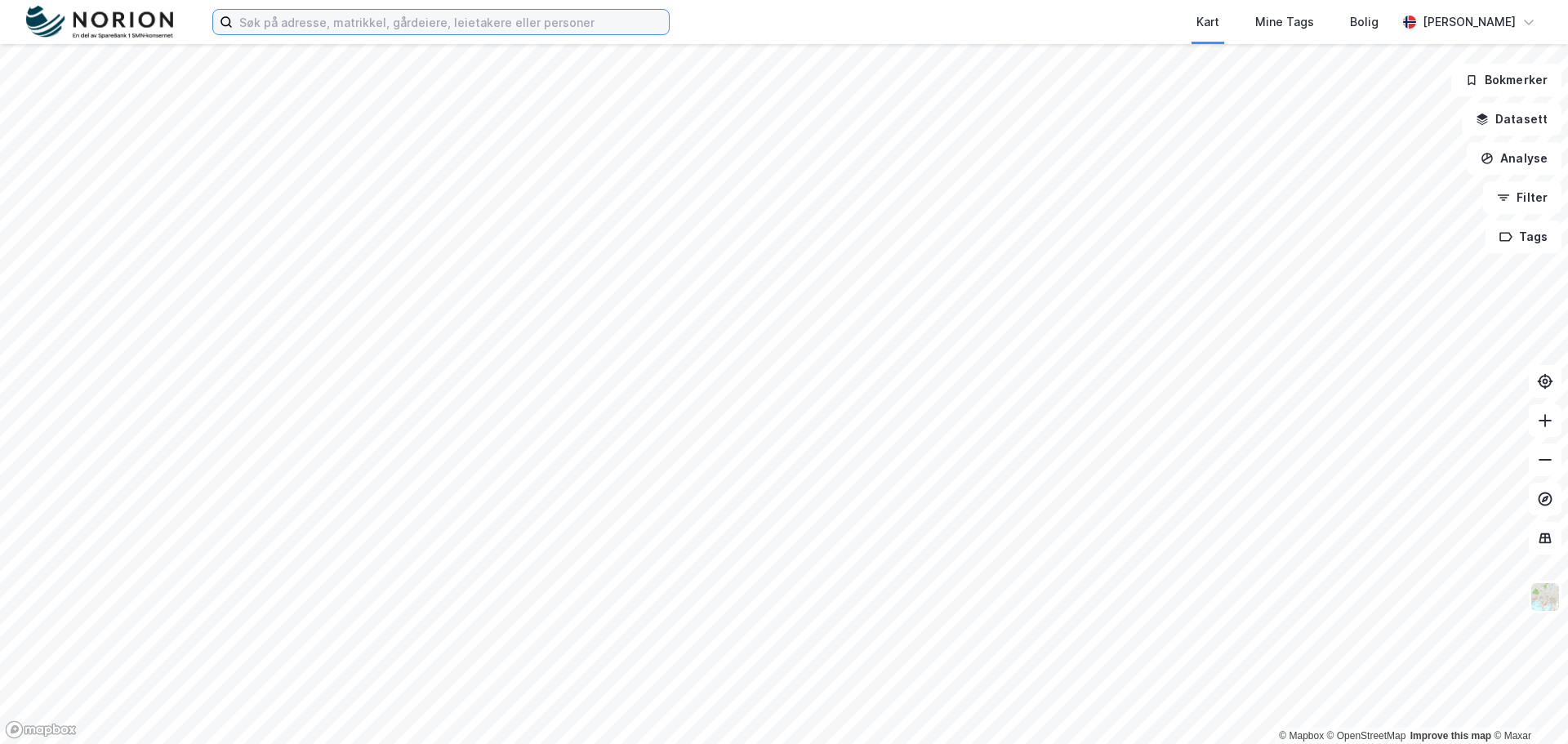
click at [277, 20] on input at bounding box center [450, 22] width 436 height 25
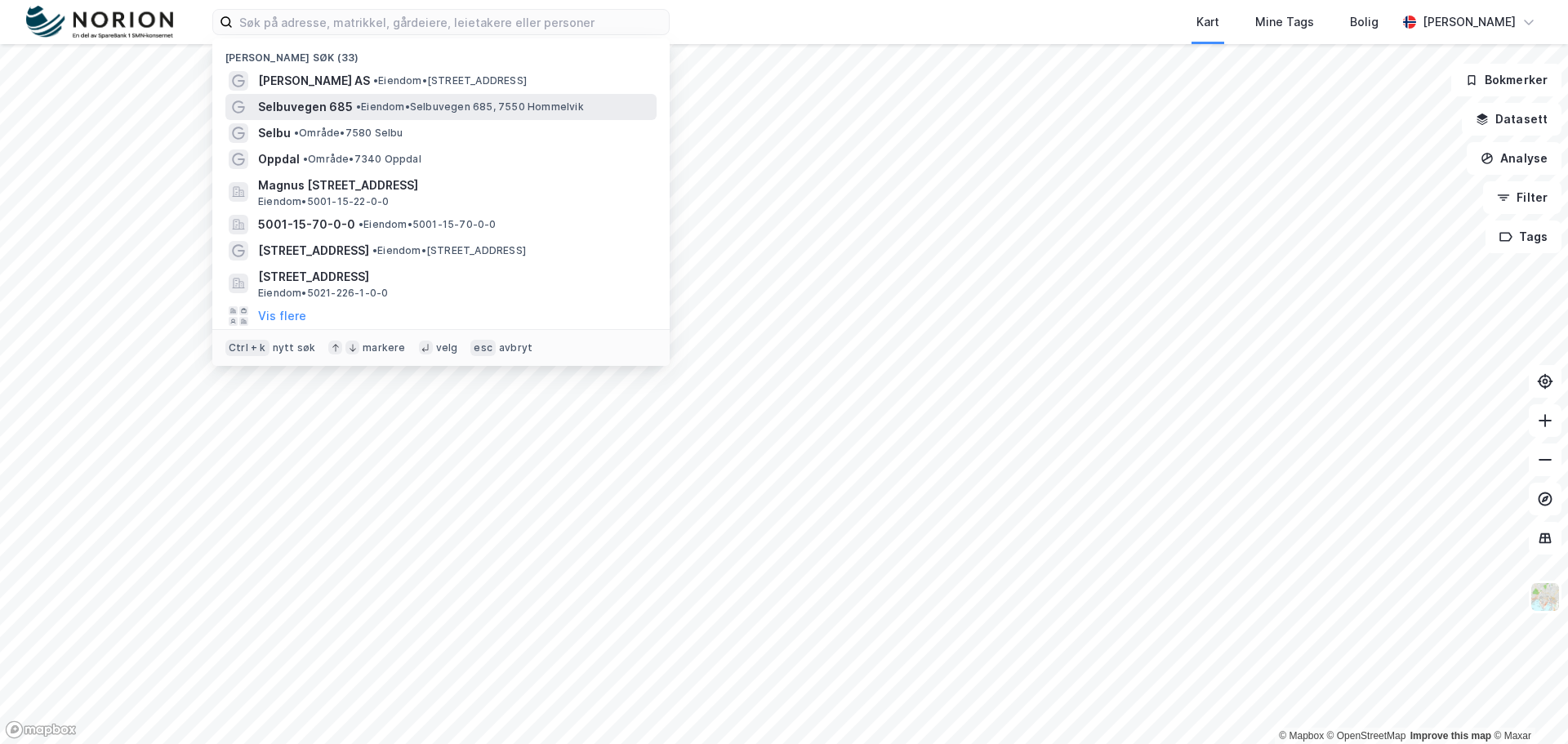
click at [344, 109] on span "Selbuvegen 685" at bounding box center [305, 107] width 94 height 20
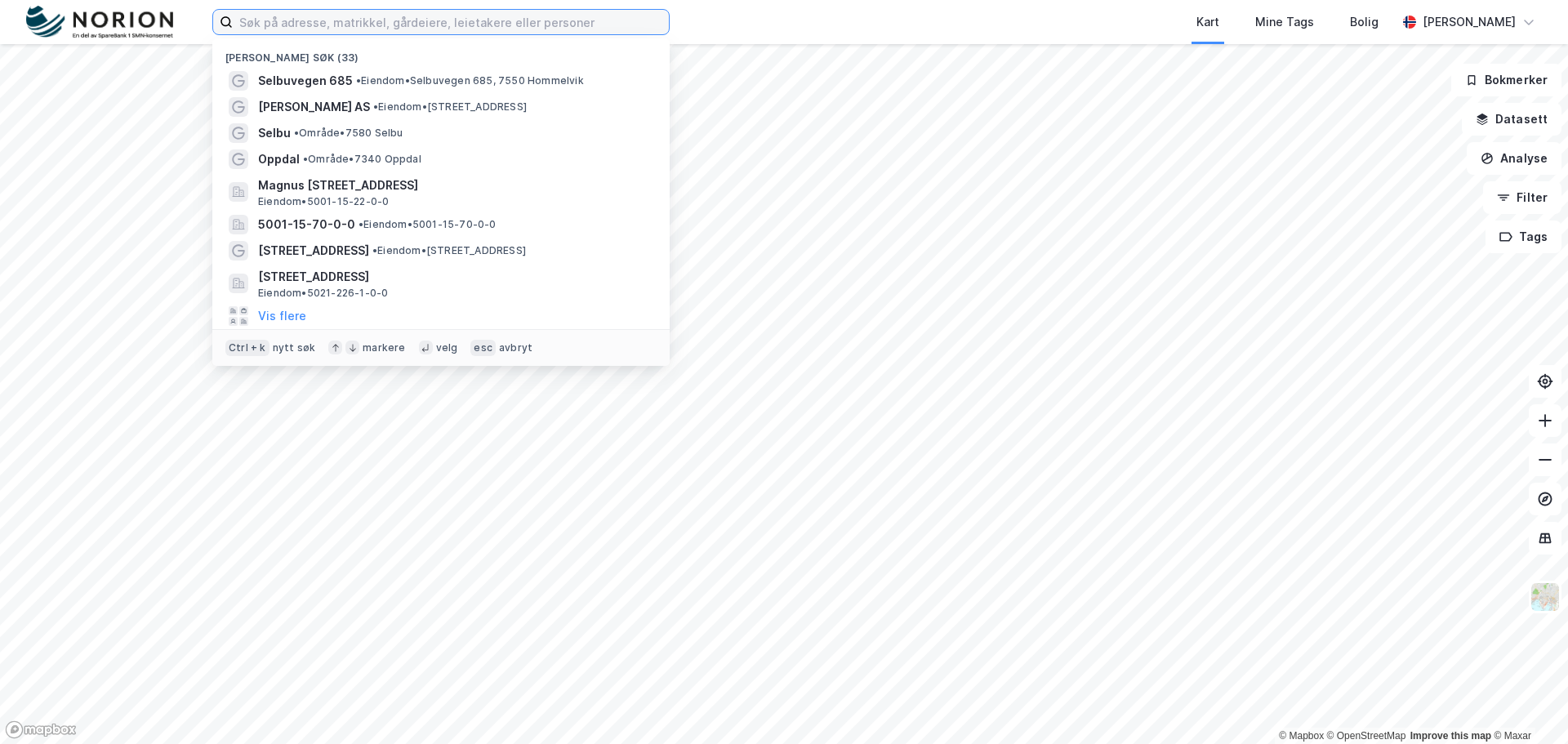
click at [350, 27] on input at bounding box center [450, 22] width 436 height 25
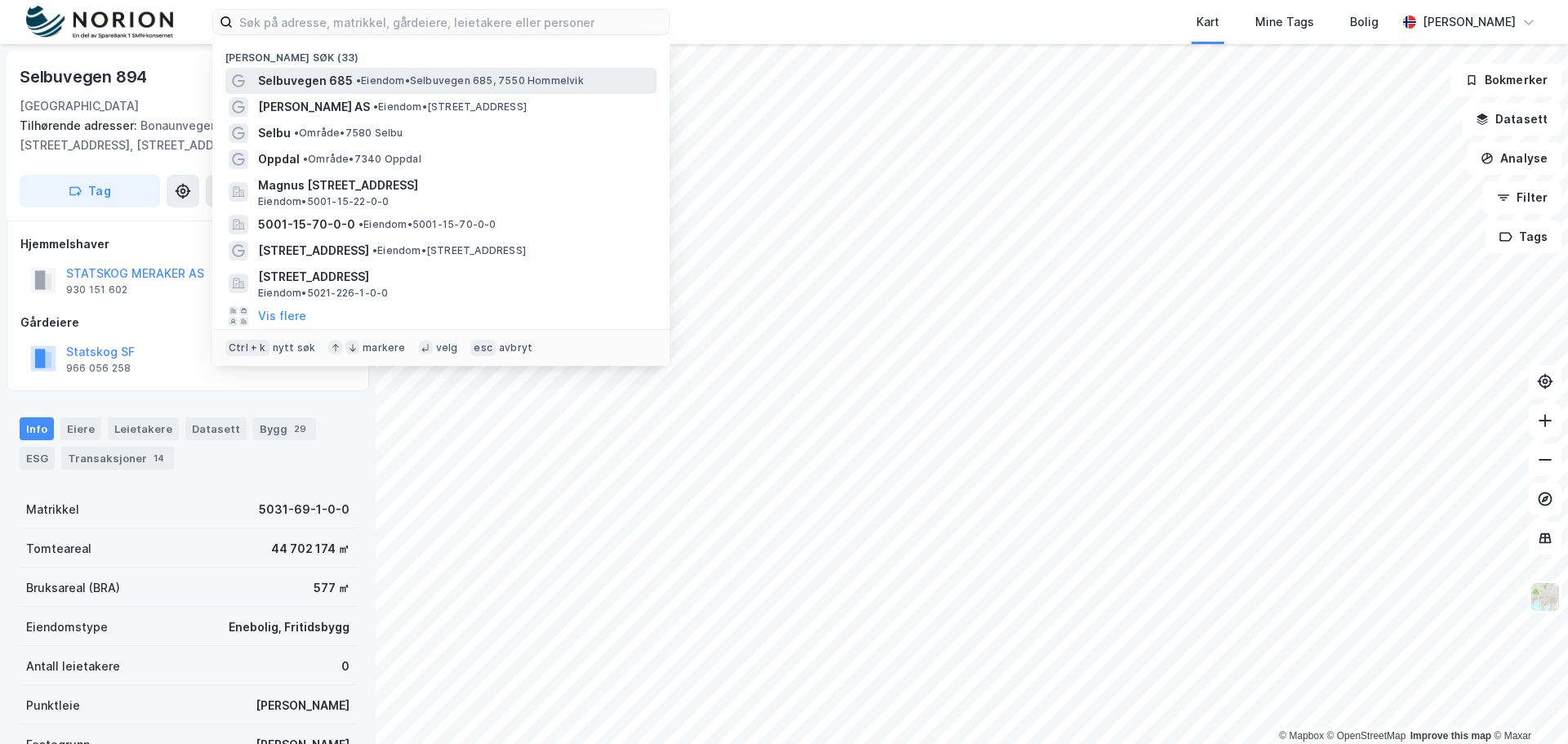
click at [455, 78] on span "• Eiendom • [STREET_ADDRESS]" at bounding box center [470, 80] width 228 height 13
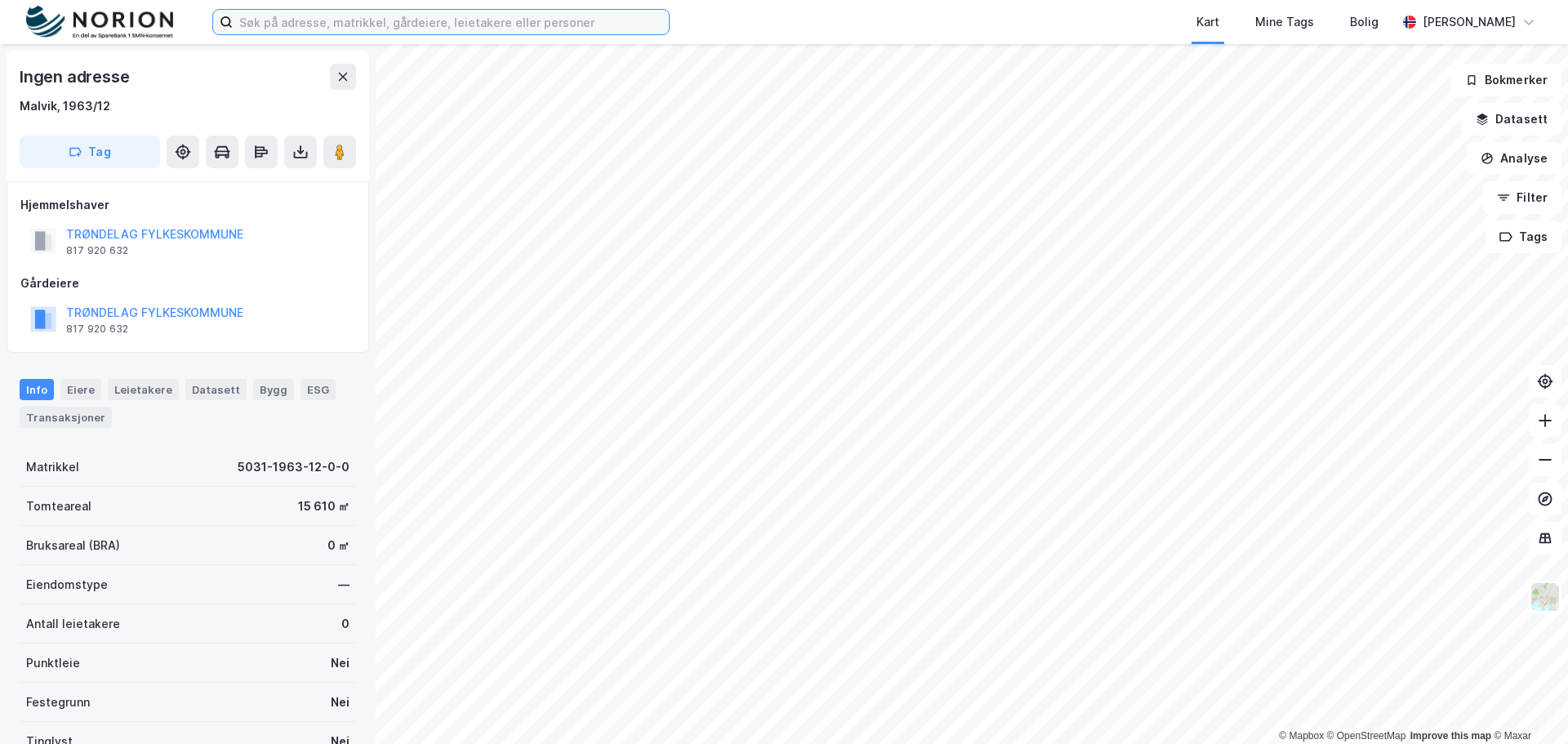
click at [349, 27] on input at bounding box center [450, 22] width 436 height 25
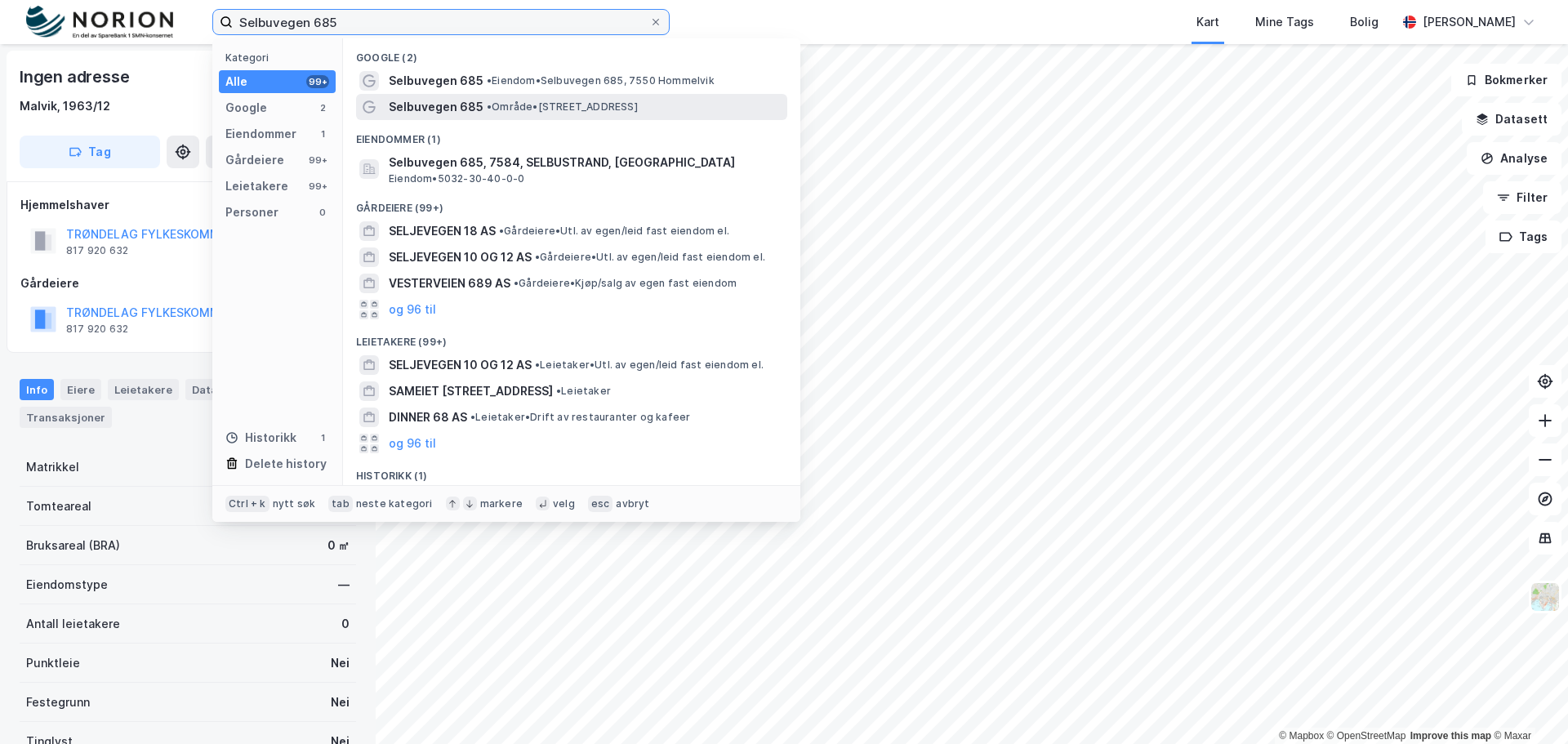
type input "Selbuvegen 685"
click at [473, 104] on span "Selbuvegen 685" at bounding box center [436, 107] width 94 height 20
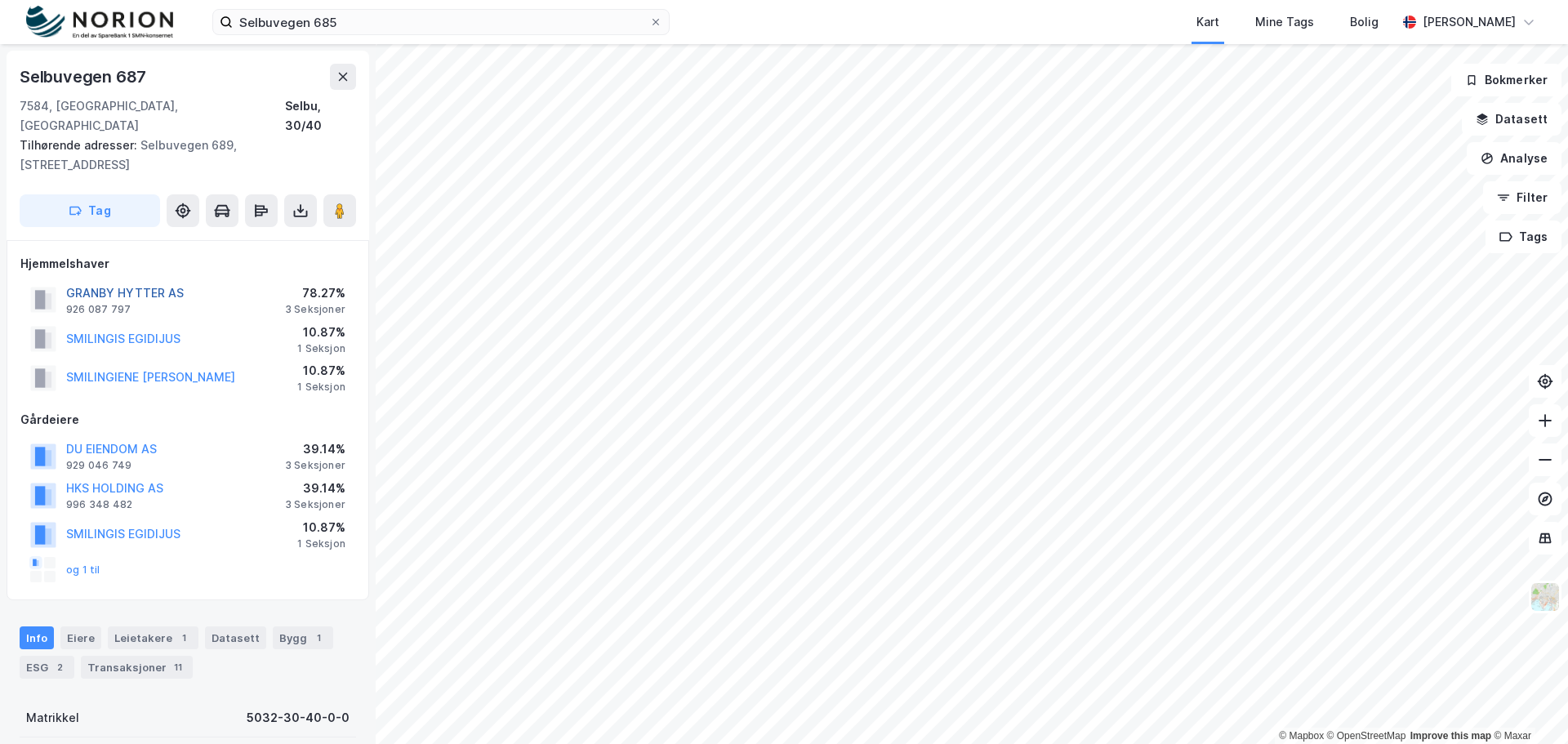
click at [0, 0] on button "GRANBY HYTTER AS" at bounding box center [0, 0] width 0 height 0
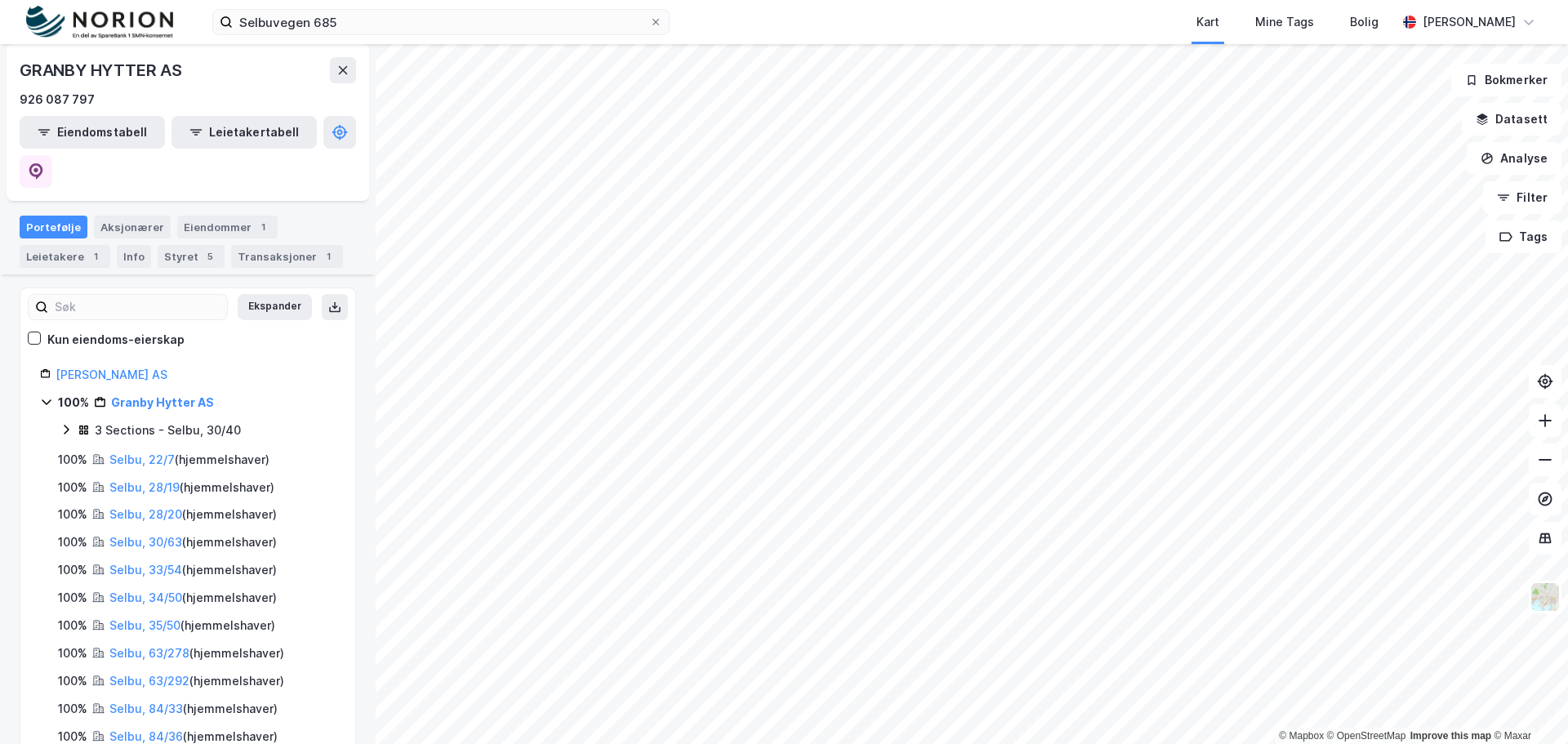
scroll to position [163, 0]
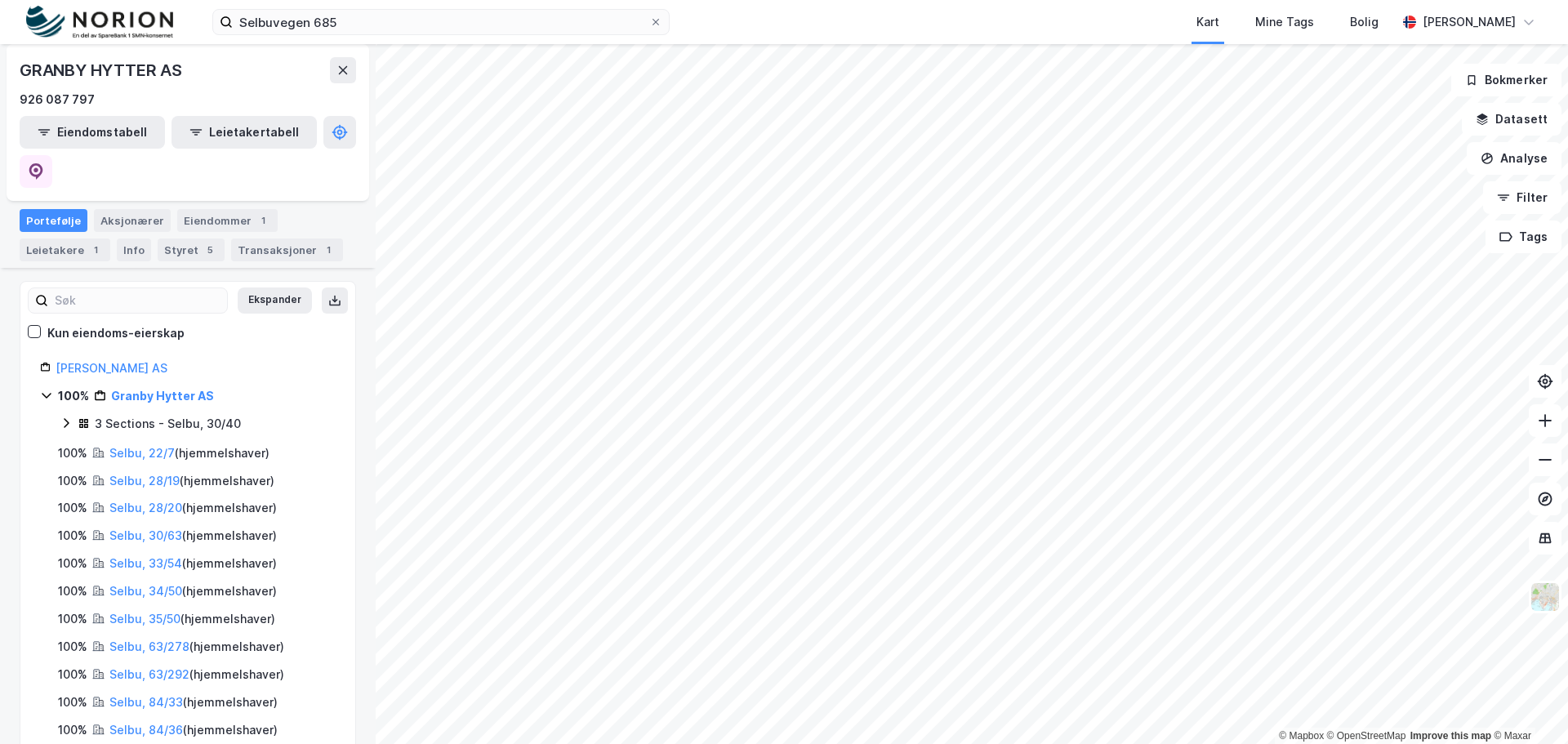
click at [67, 416] on icon at bounding box center [66, 423] width 13 height 13
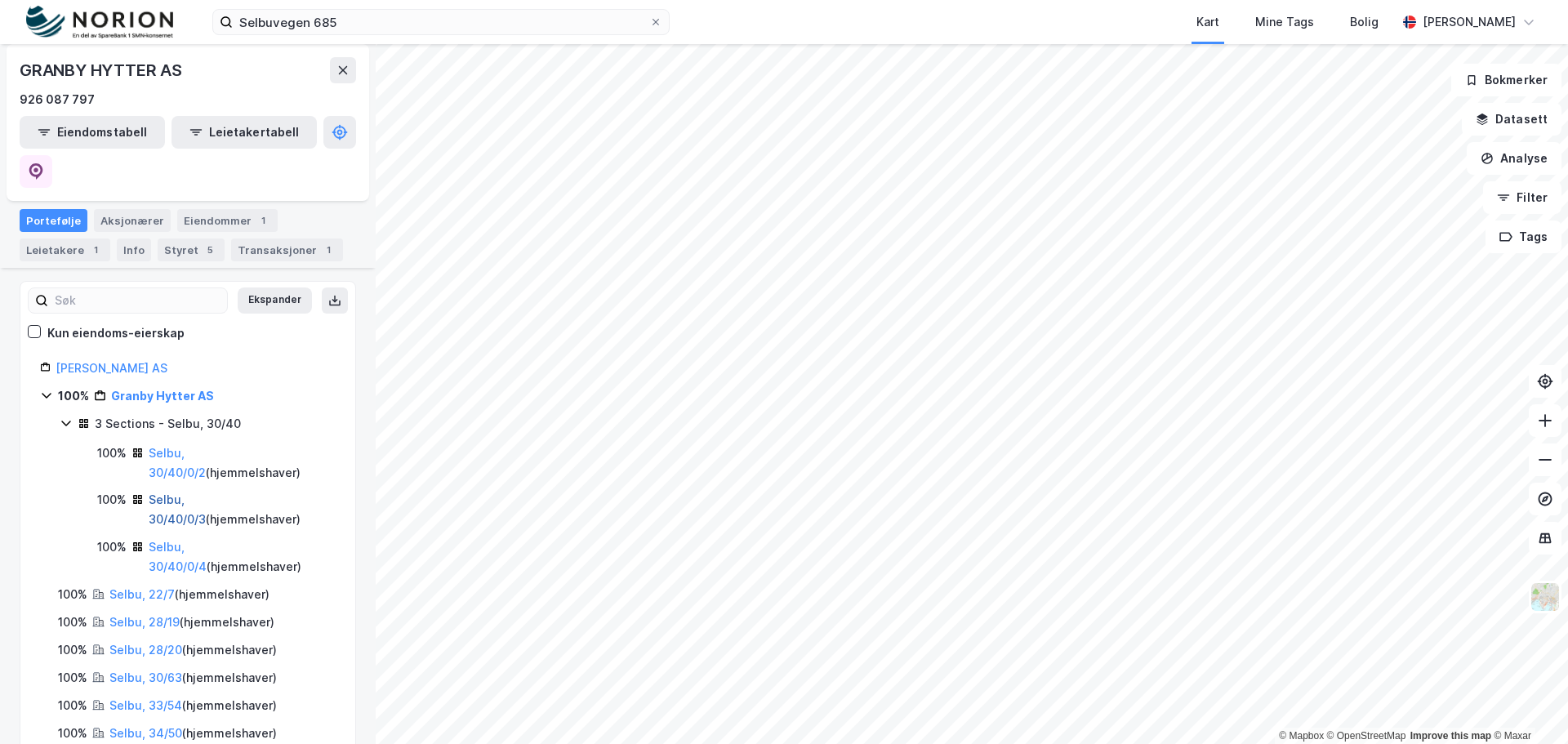
click at [206, 492] on link "Selbu, 30/40/0/3" at bounding box center [177, 509] width 57 height 34
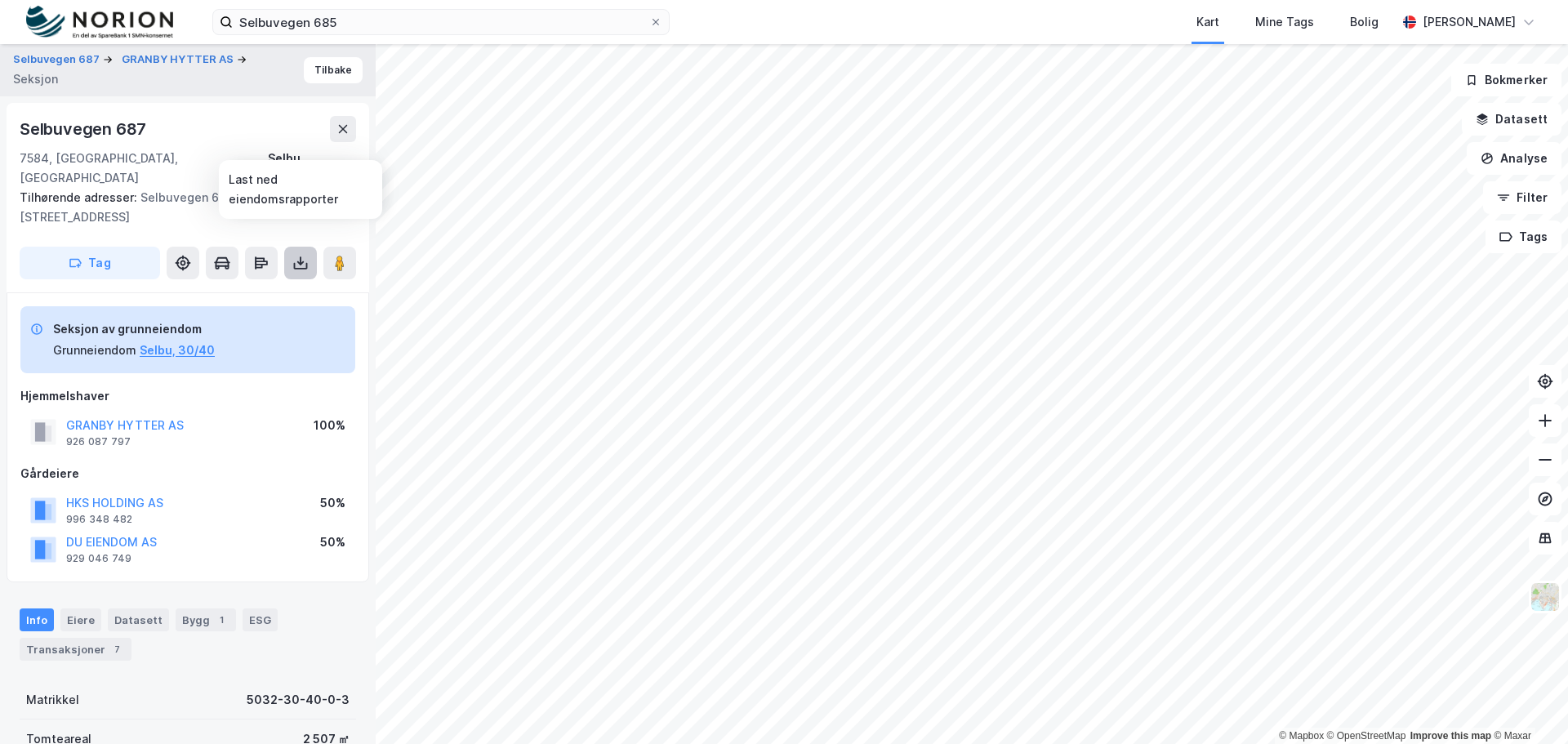
click at [303, 255] on icon at bounding box center [300, 263] width 16 height 16
click at [247, 289] on div "Last ned grunnbok" at bounding box center [220, 295] width 94 height 13
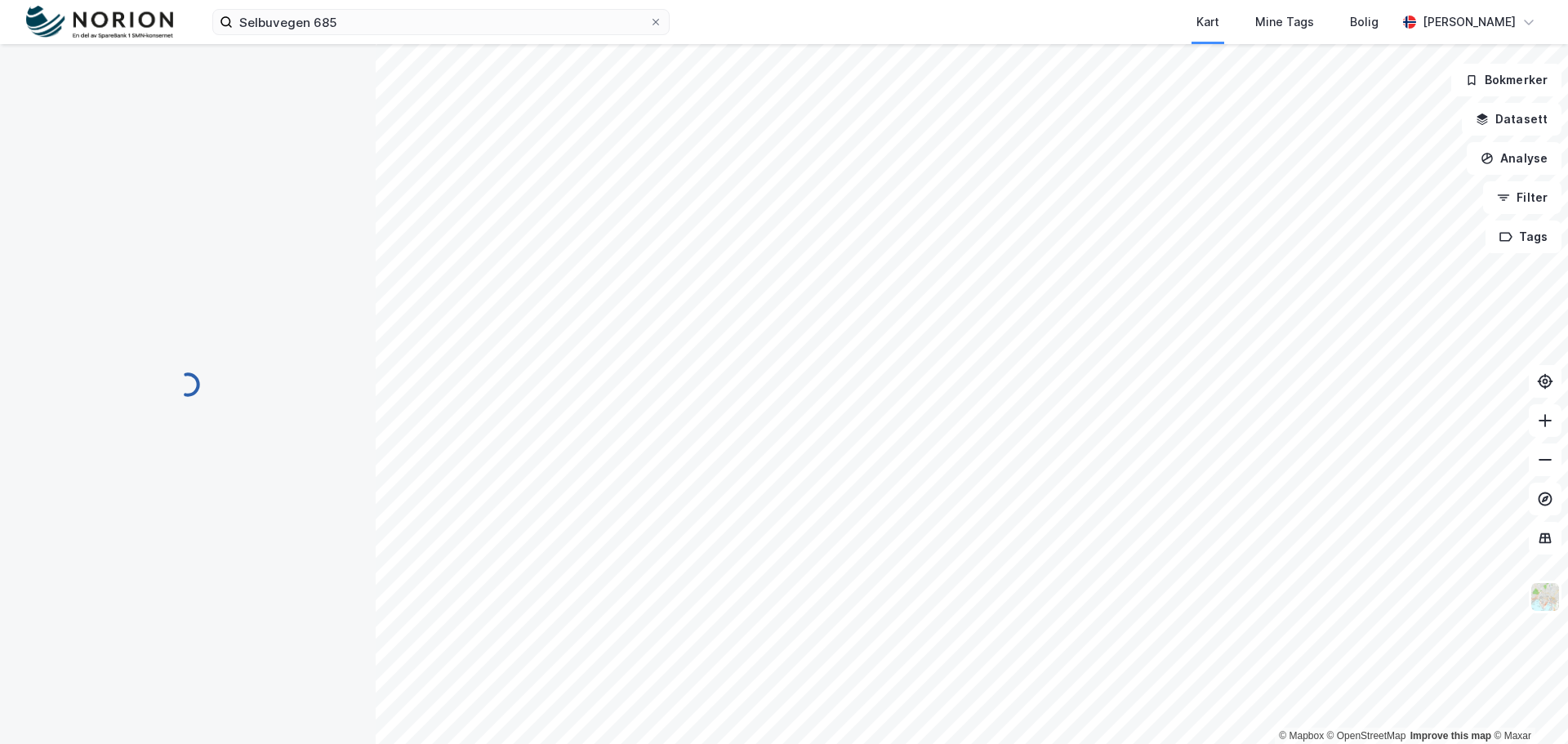
scroll to position [5, 0]
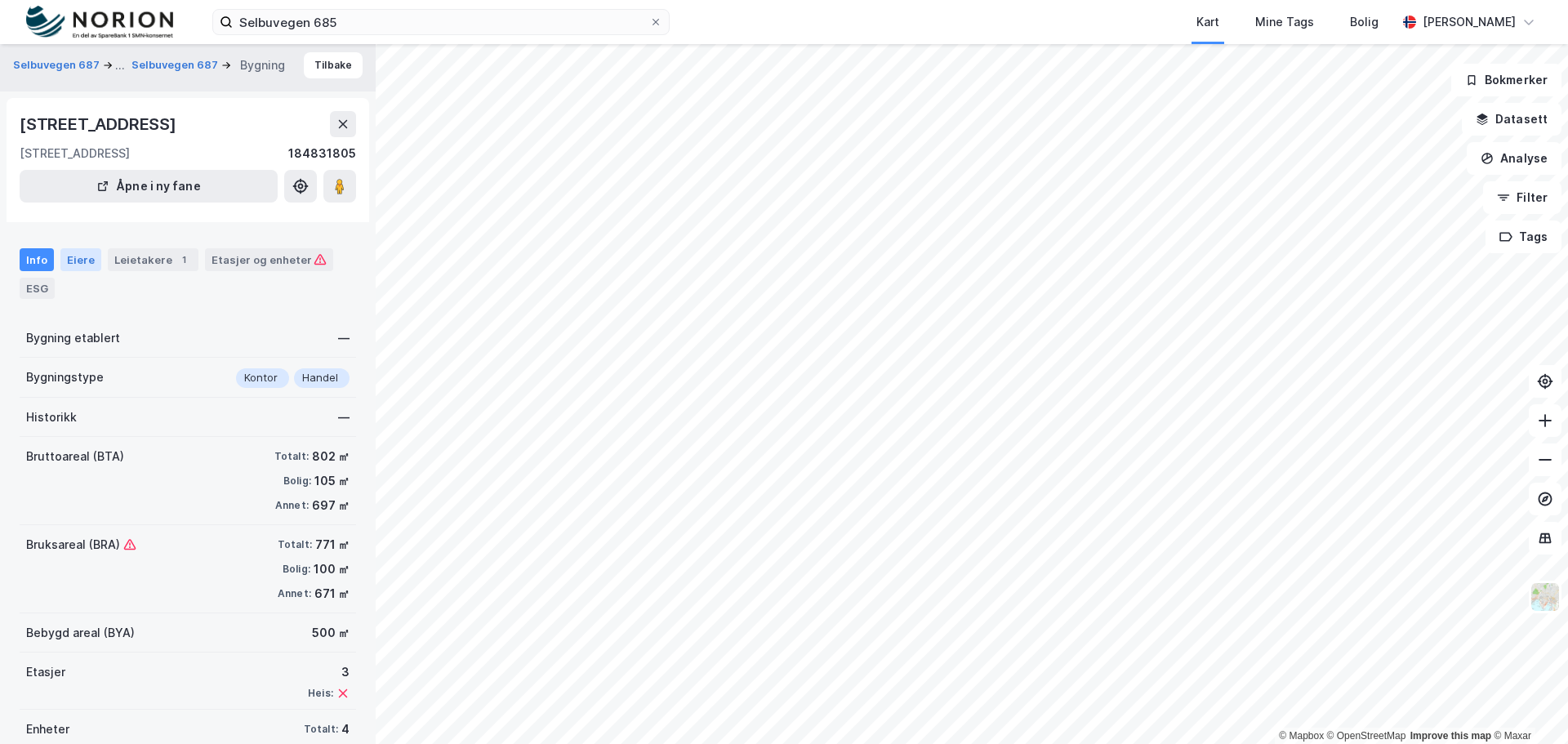
click at [80, 271] on div "Eiere" at bounding box center [81, 260] width 41 height 23
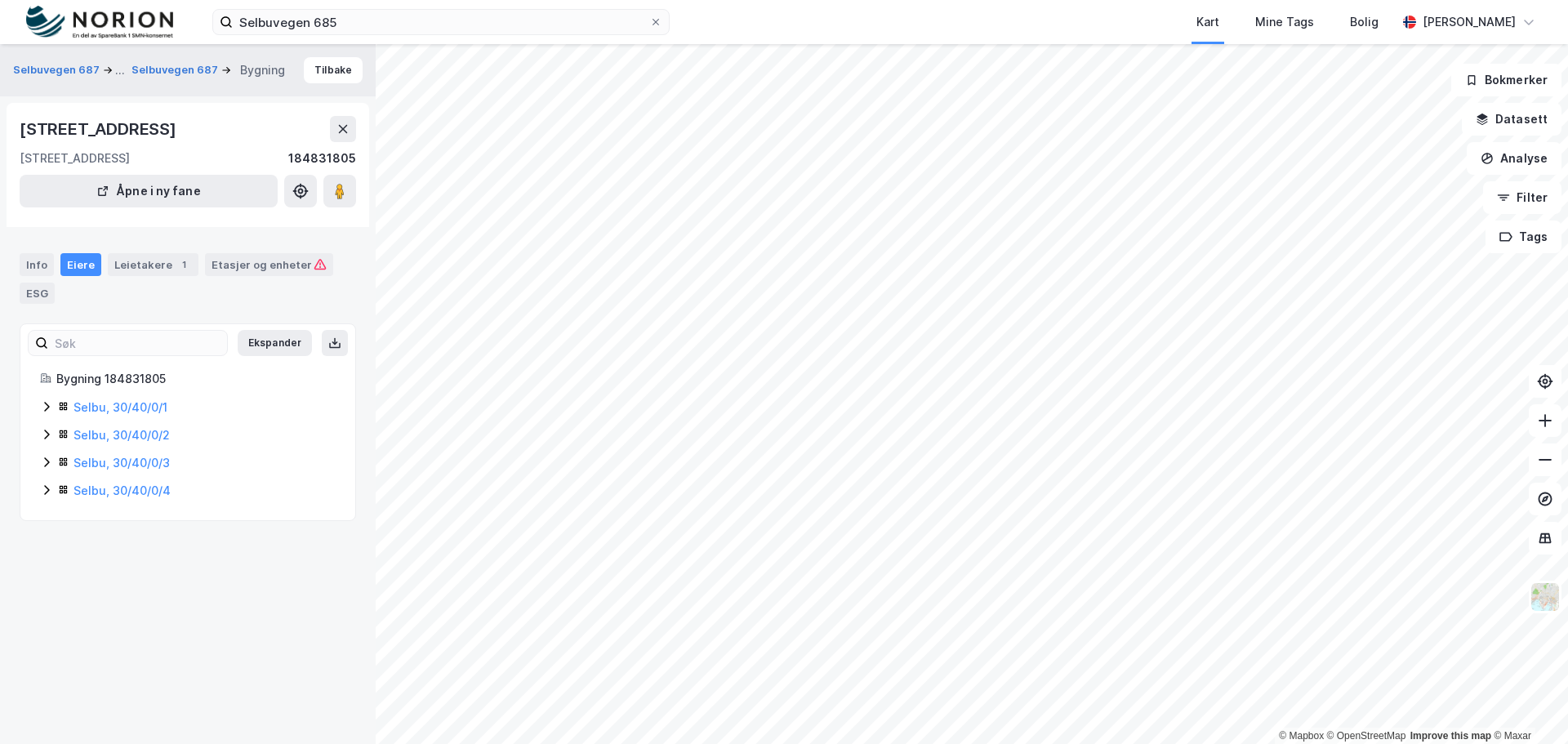
click at [44, 413] on icon at bounding box center [46, 407] width 13 height 13
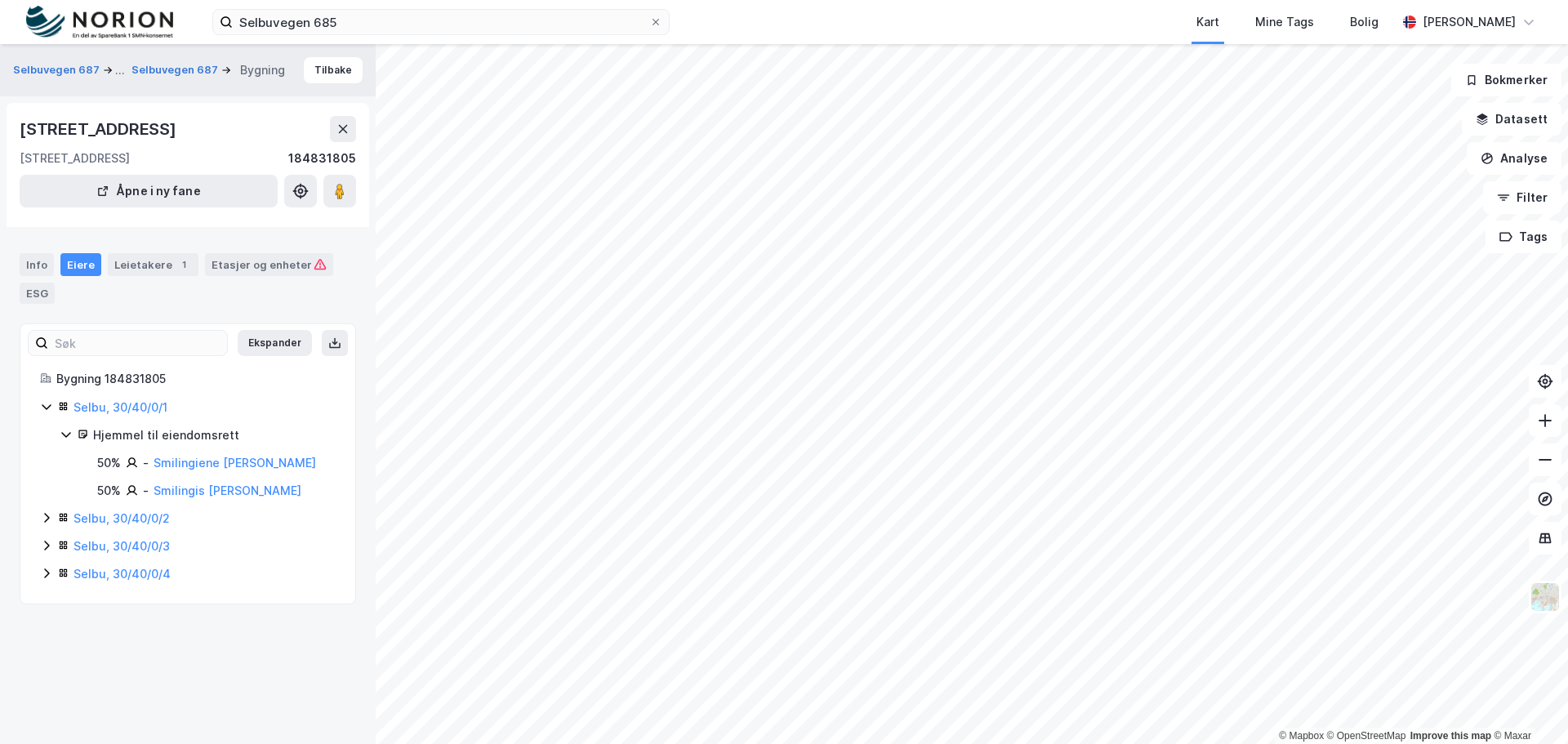
click at [44, 524] on icon at bounding box center [46, 517] width 13 height 13
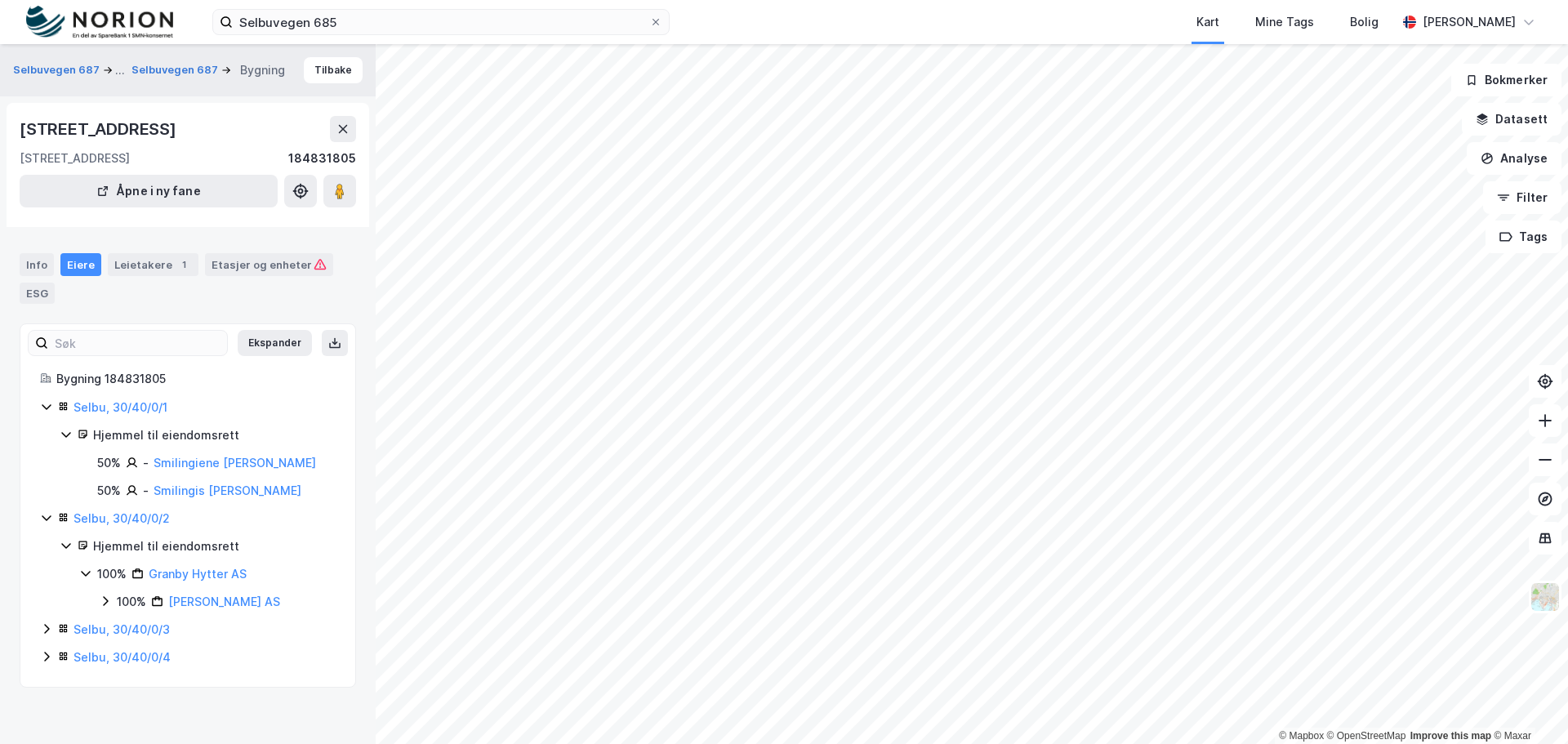
click at [50, 635] on icon at bounding box center [46, 628] width 13 height 13
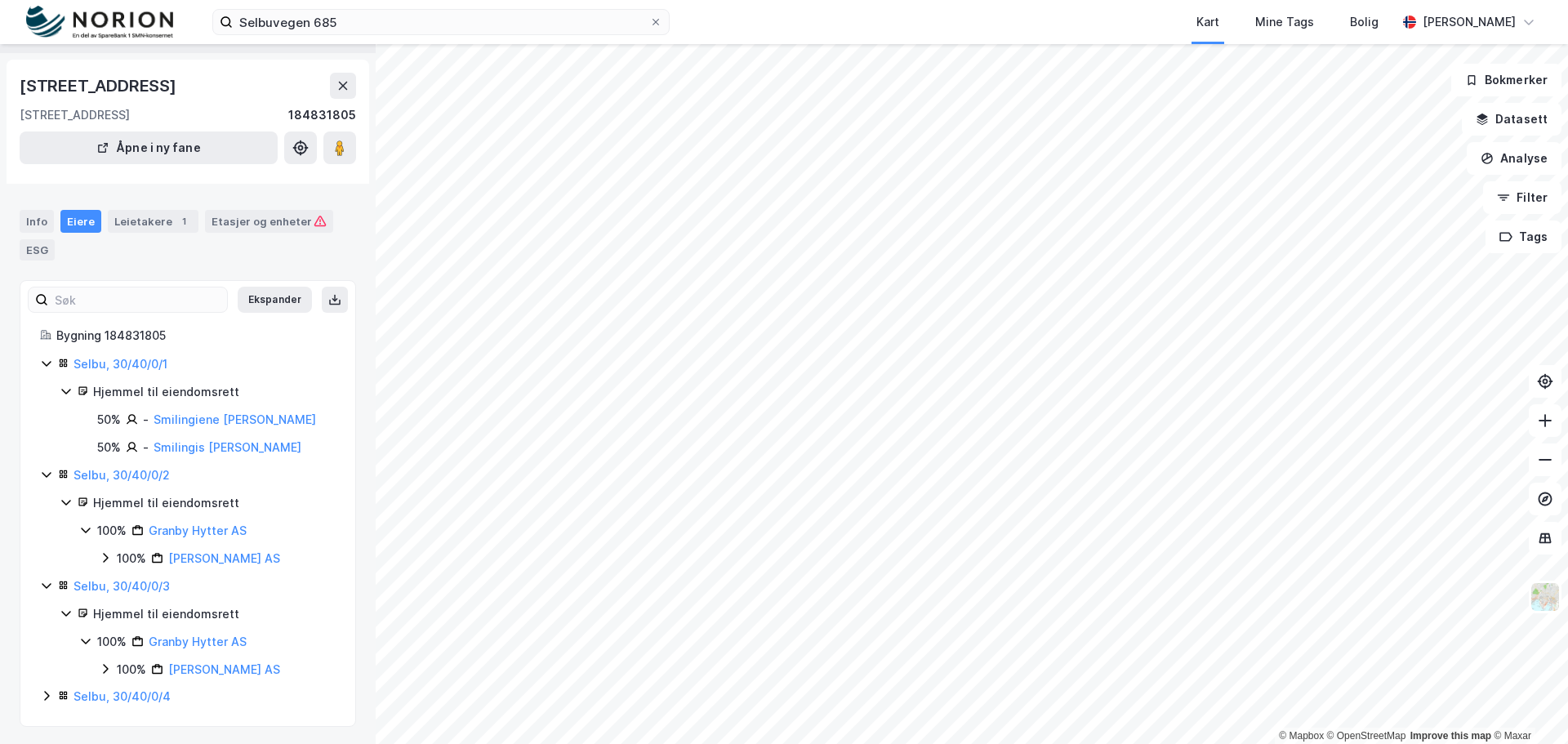
scroll to position [65, 0]
click at [51, 688] on icon at bounding box center [46, 693] width 13 height 13
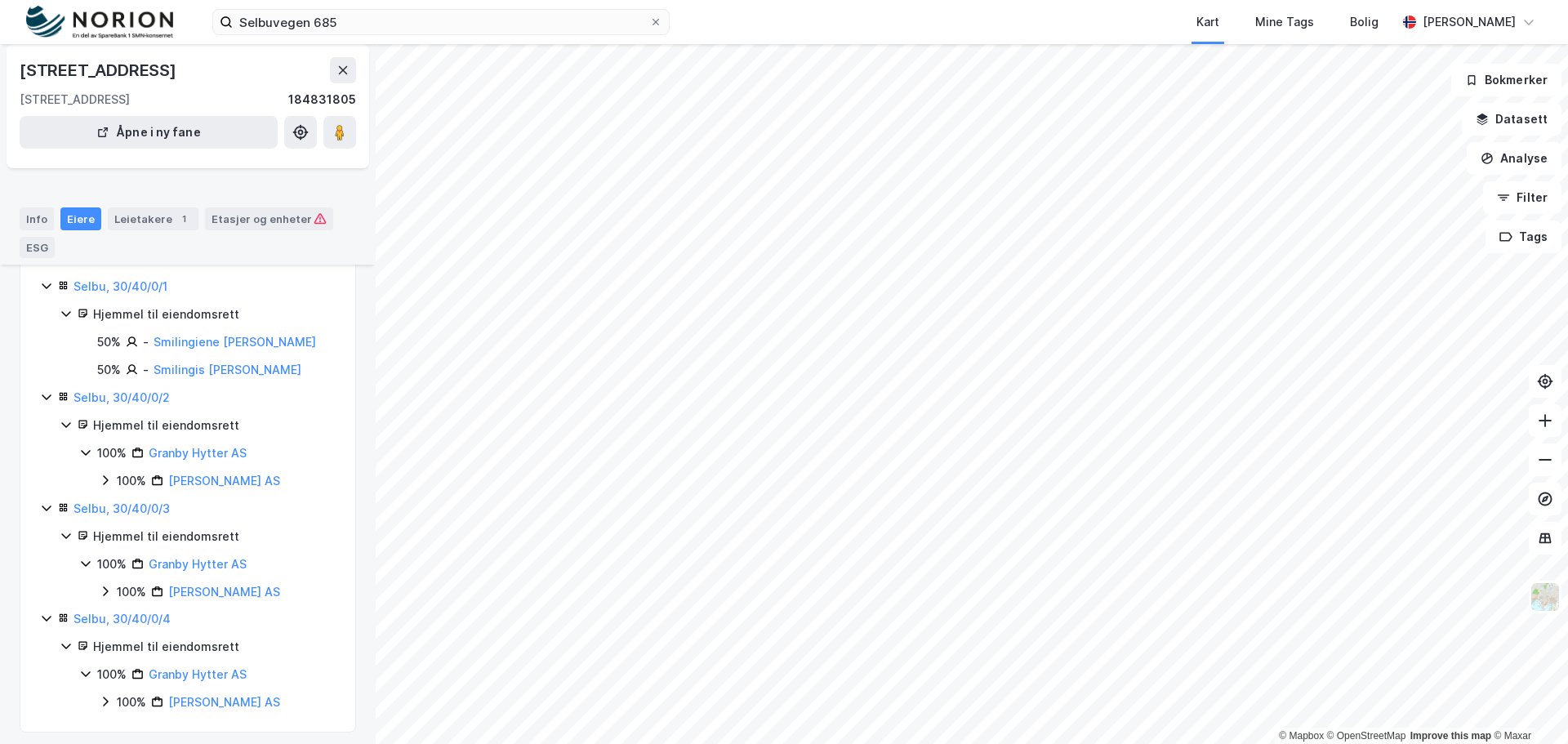
scroll to position [149, 0]
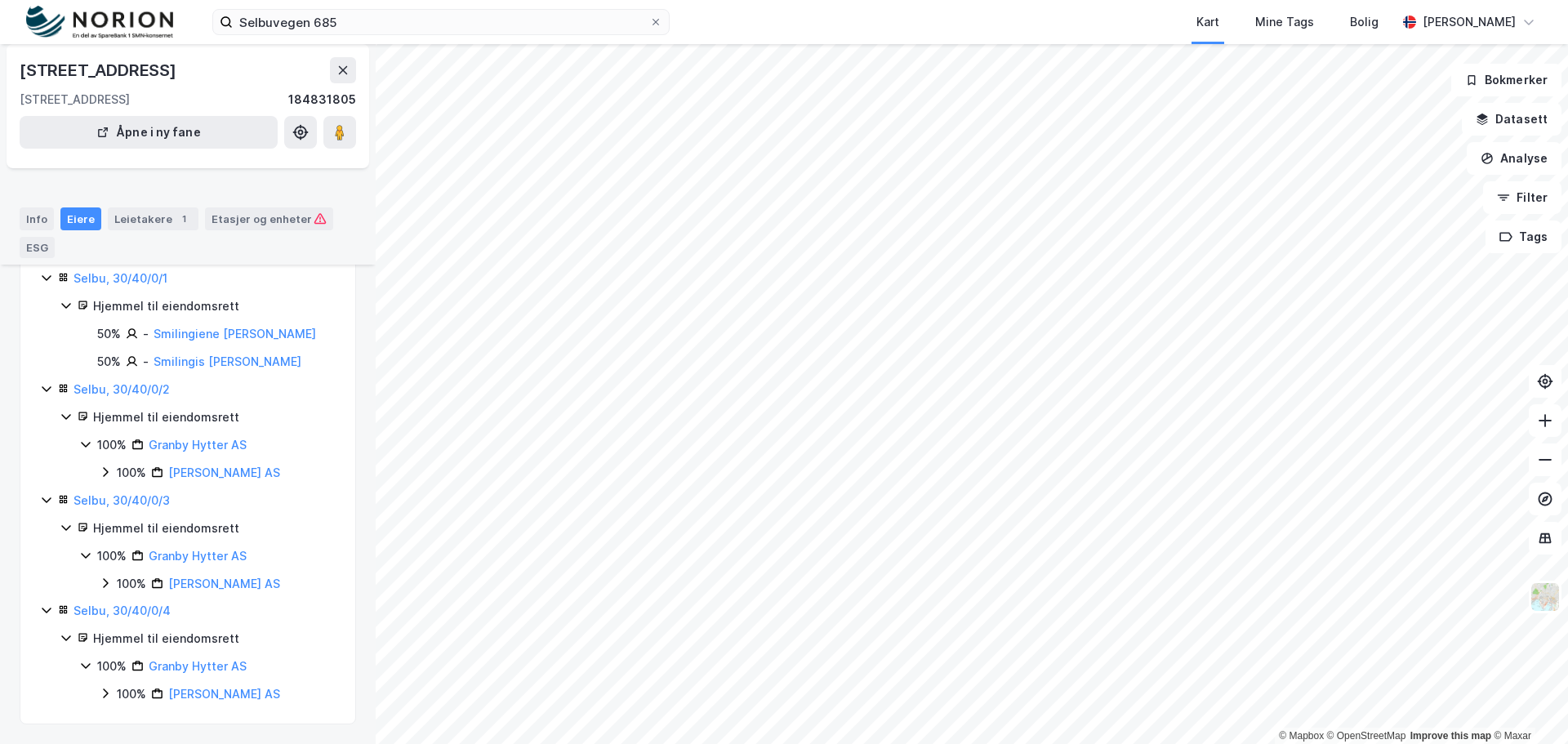
click at [106, 472] on icon at bounding box center [105, 472] width 13 height 13
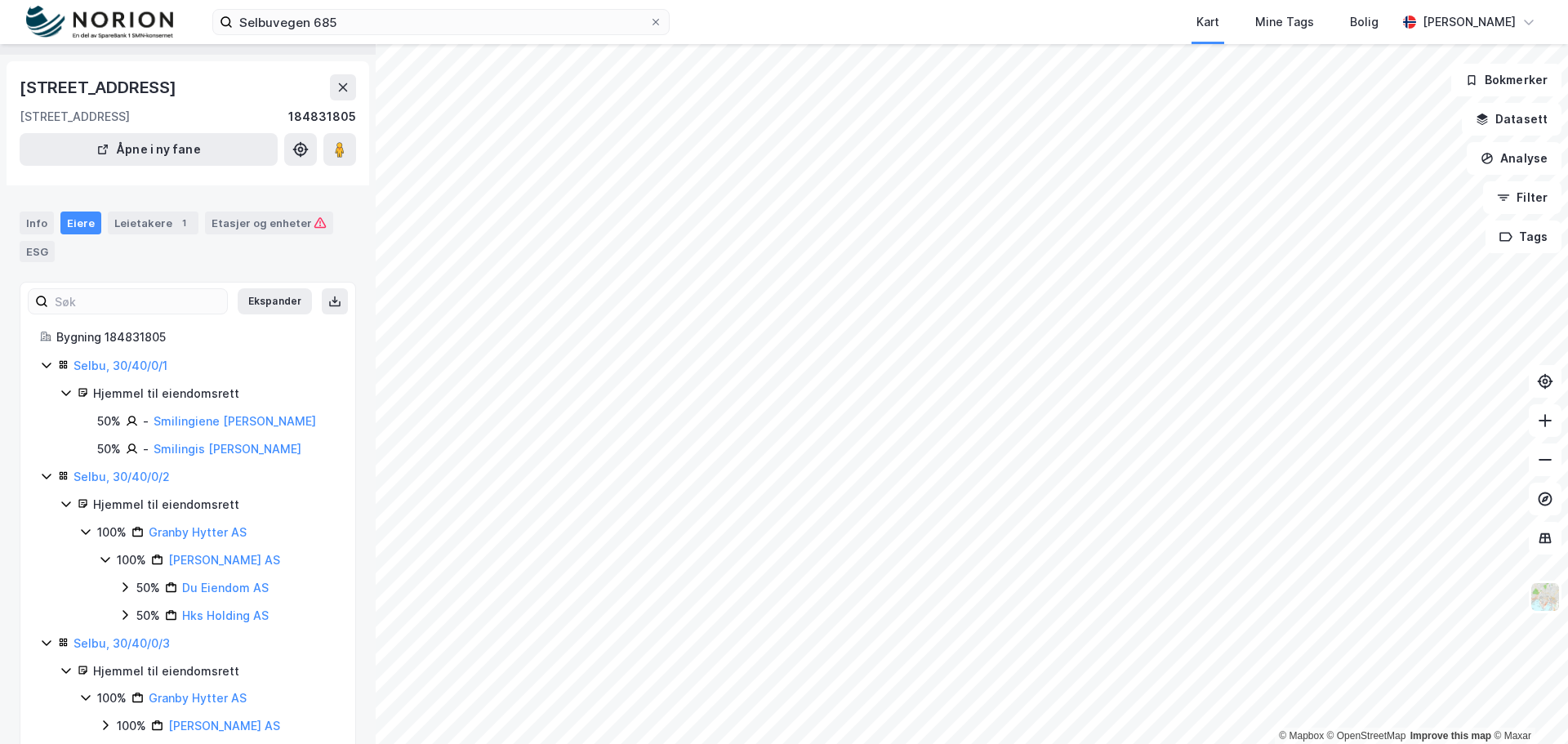
scroll to position [41, 0]
click at [258, 315] on button "Ekspander" at bounding box center [274, 302] width 74 height 26
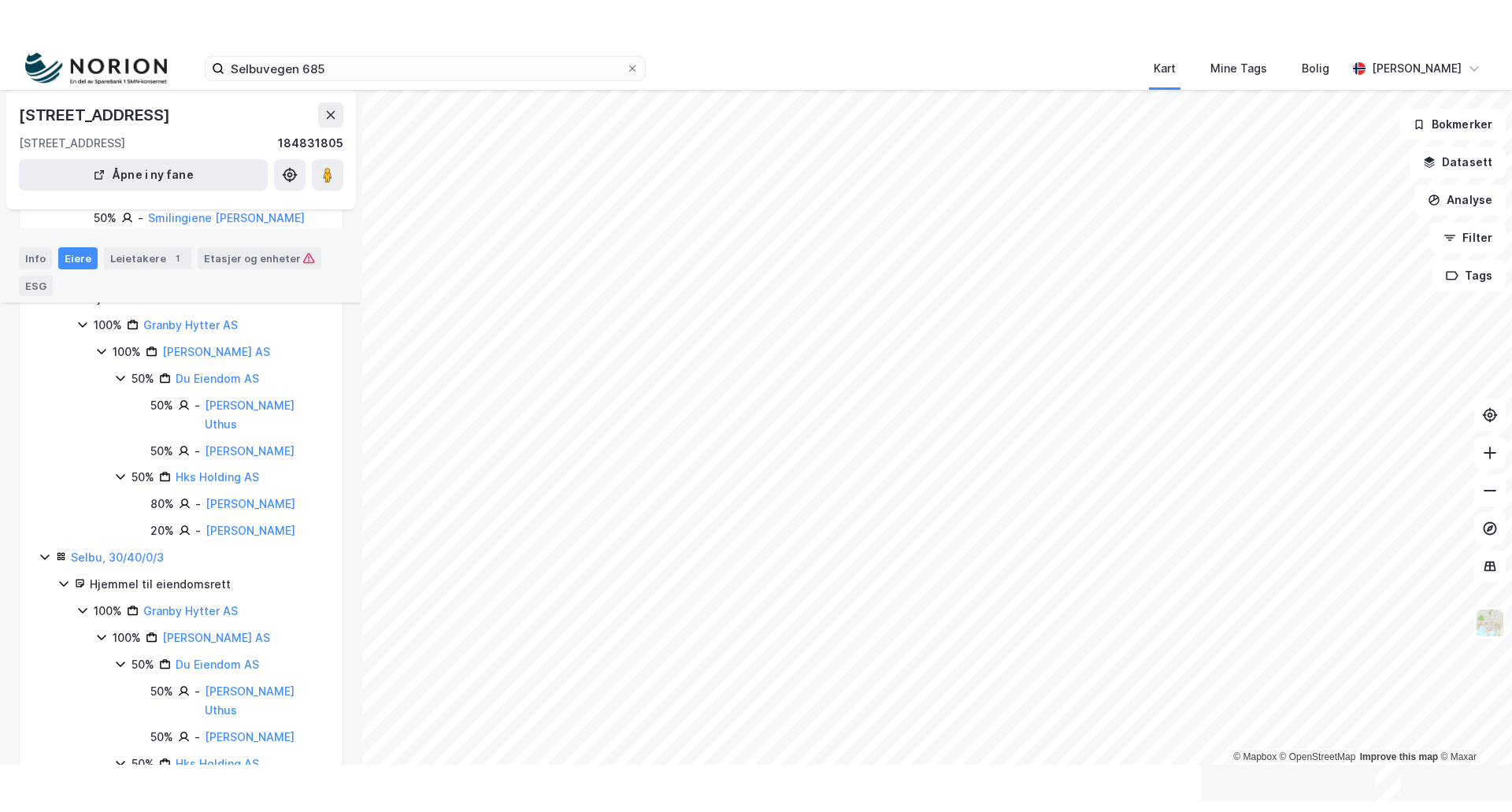
scroll to position [354, 0]
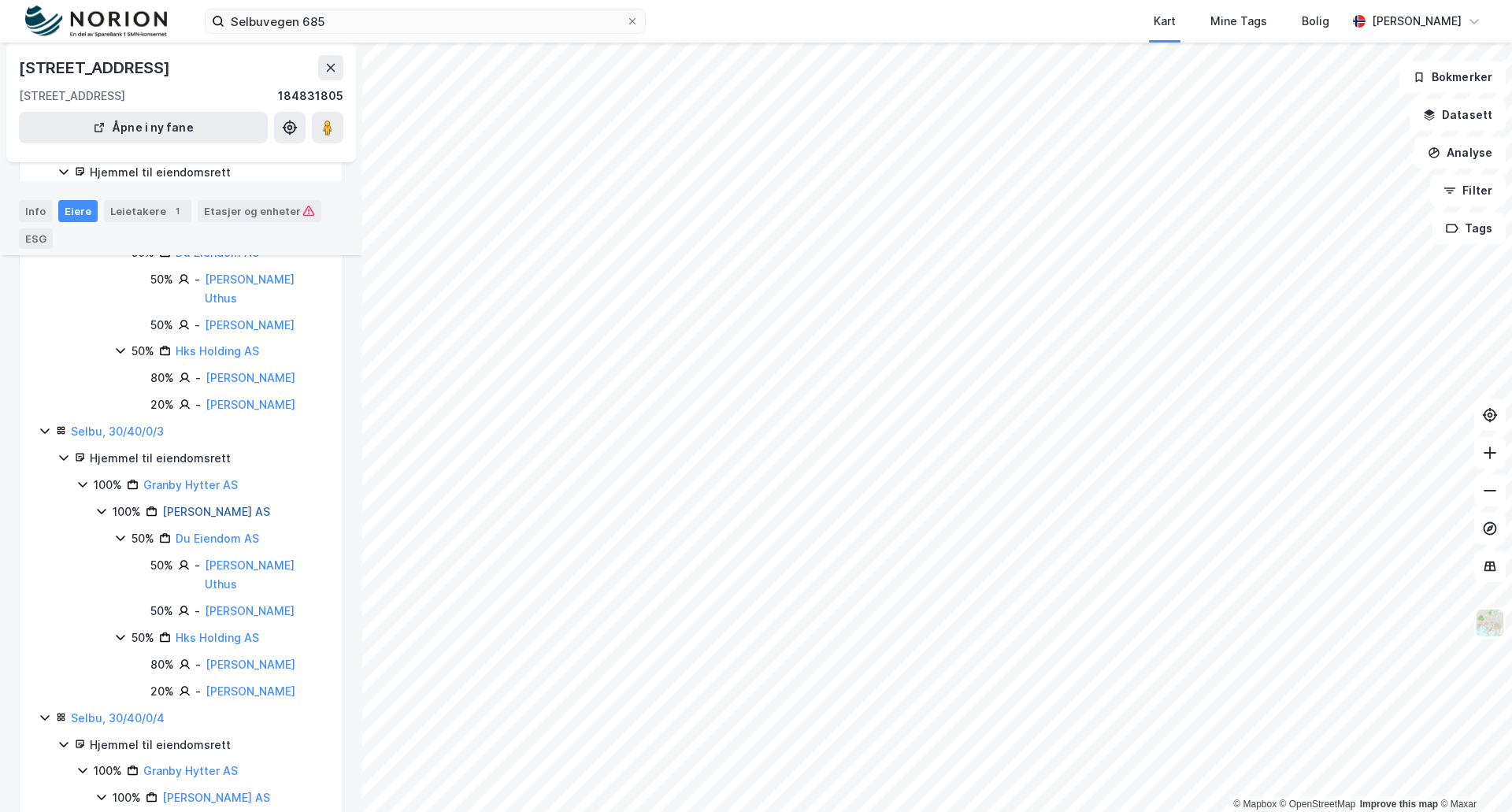
click at [199, 518] on link "[PERSON_NAME] AS" at bounding box center [216, 512] width 108 height 14
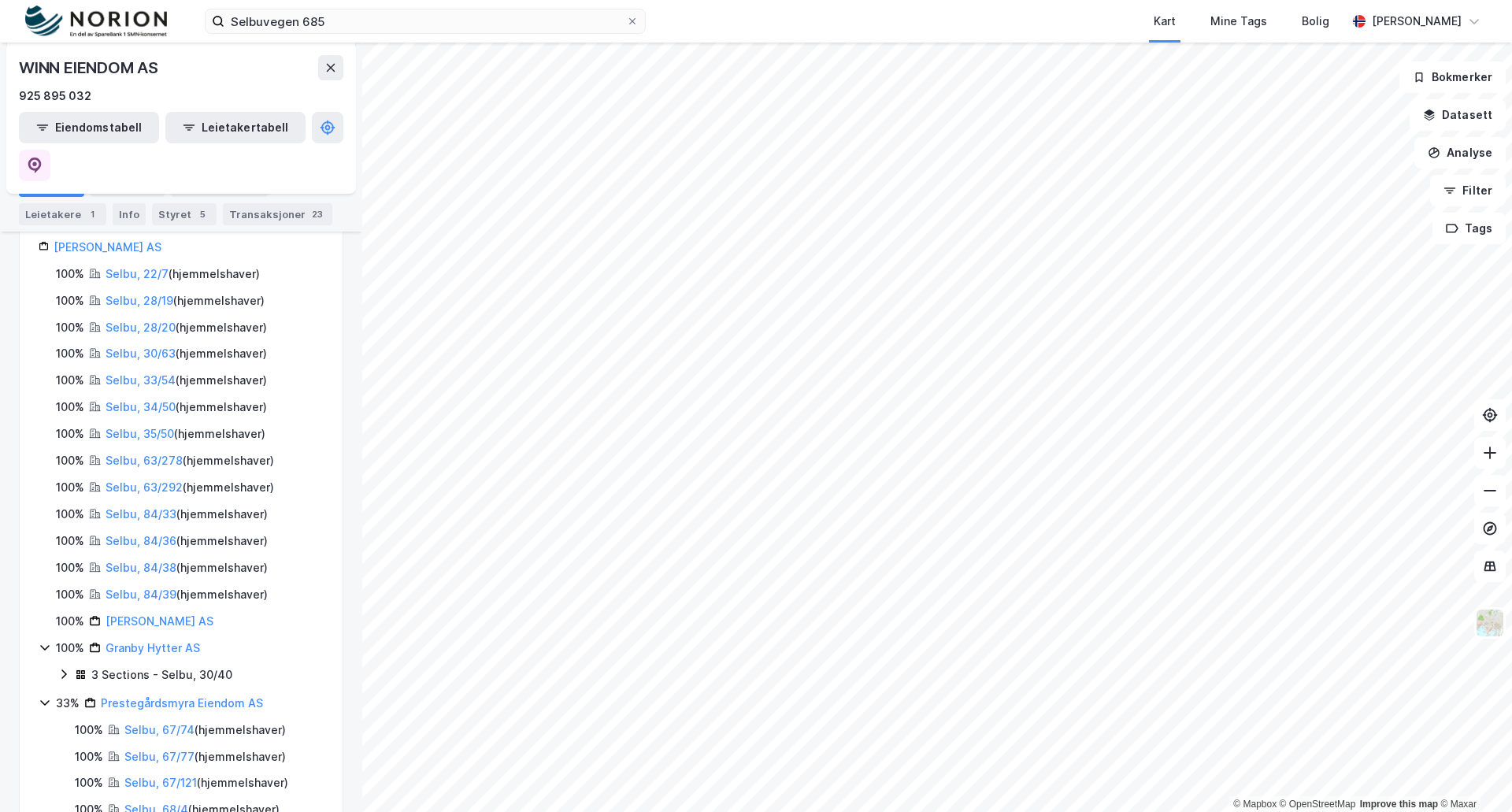
scroll to position [298, 0]
click at [144, 640] on link "Granby Hytter AS" at bounding box center [153, 647] width 94 height 14
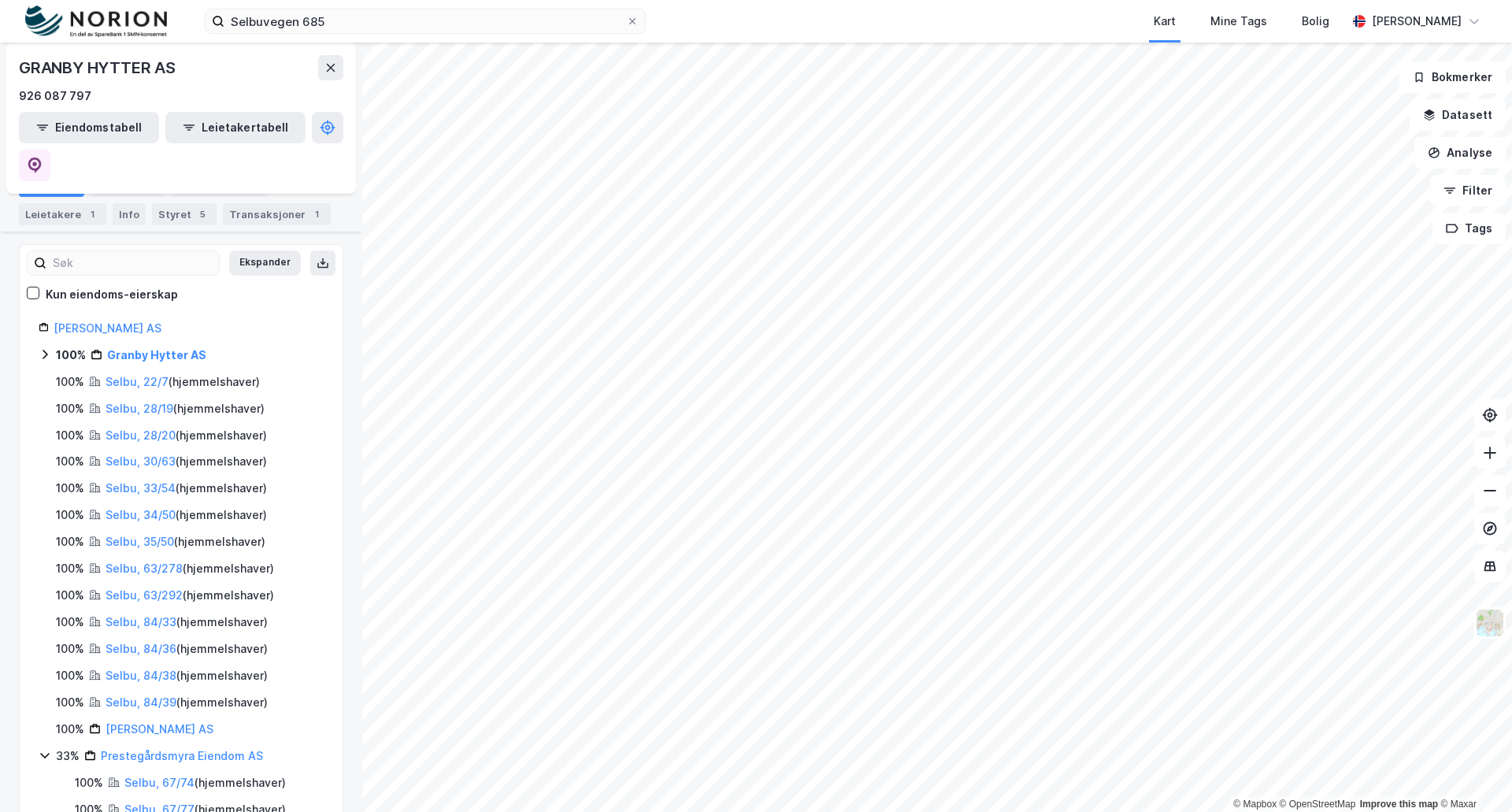
scroll to position [185, 0]
click at [639, 21] on label "Selbuvegen 685" at bounding box center [426, 21] width 441 height 25
click at [626, 21] on input "Selbuvegen 685" at bounding box center [425, 21] width 402 height 24
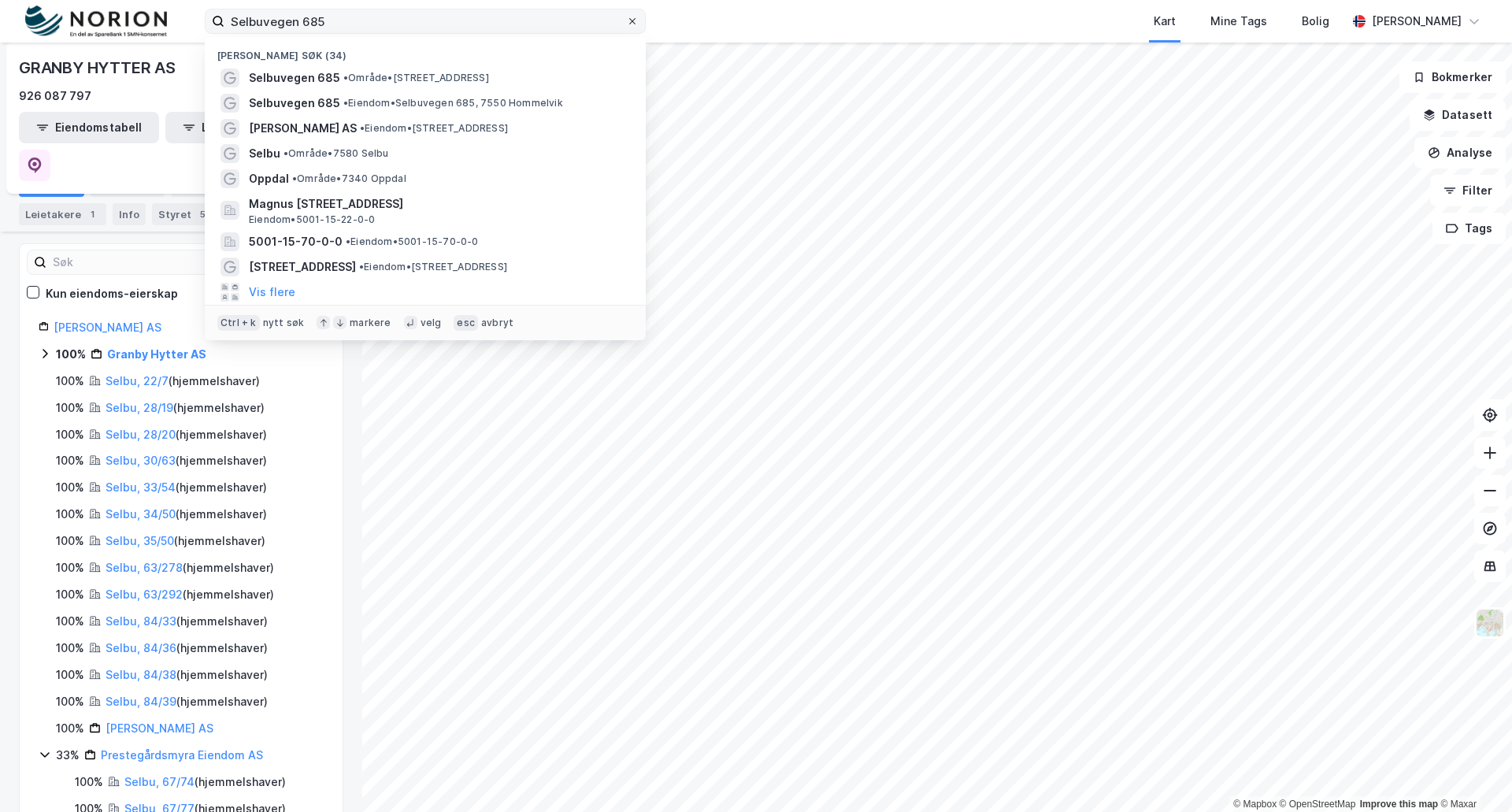
click at [634, 20] on icon at bounding box center [632, 21] width 6 height 6
click at [626, 20] on input "Selbuvegen 685" at bounding box center [425, 21] width 402 height 24
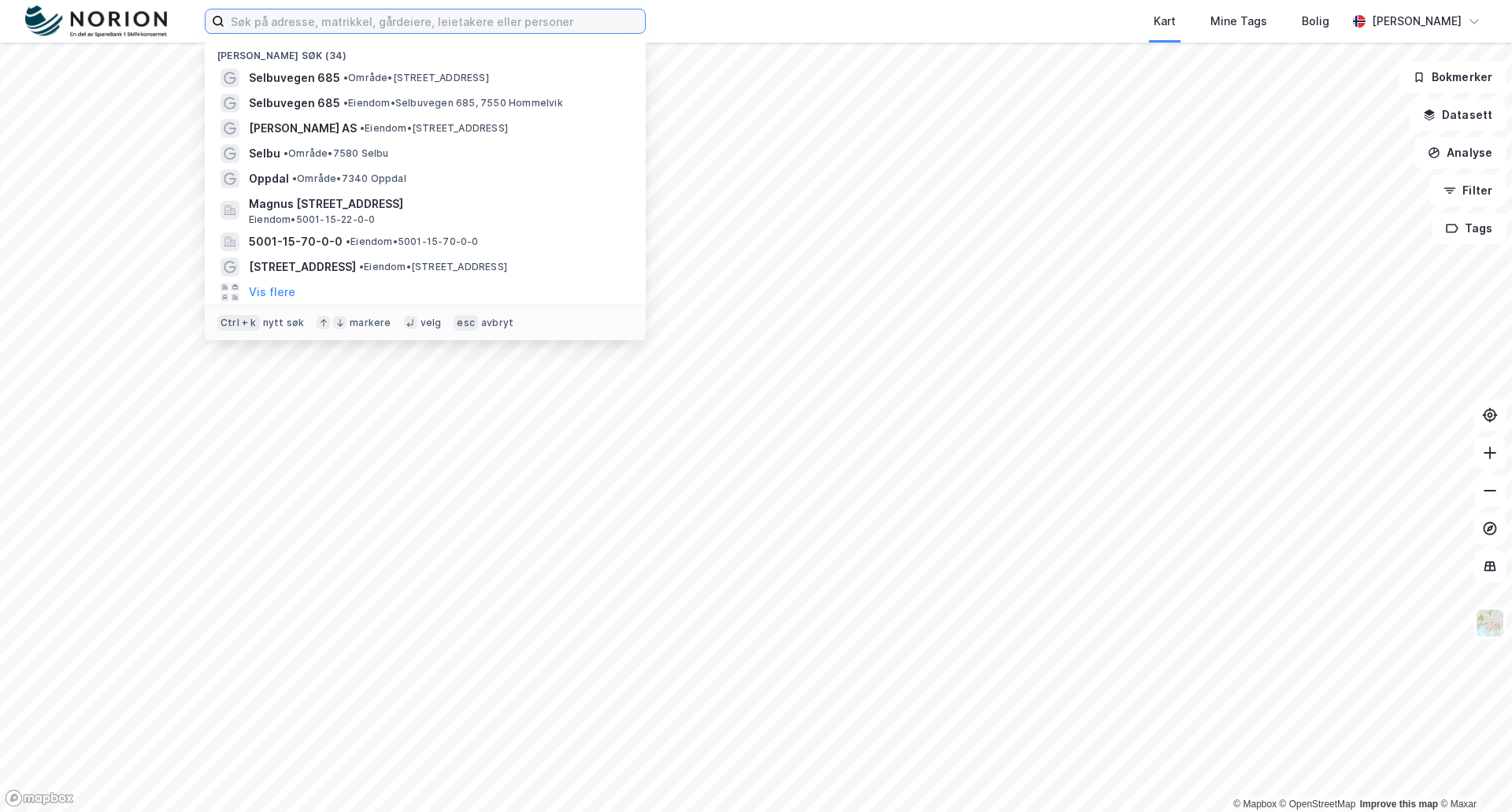
paste input "Bedriftsveien 1"
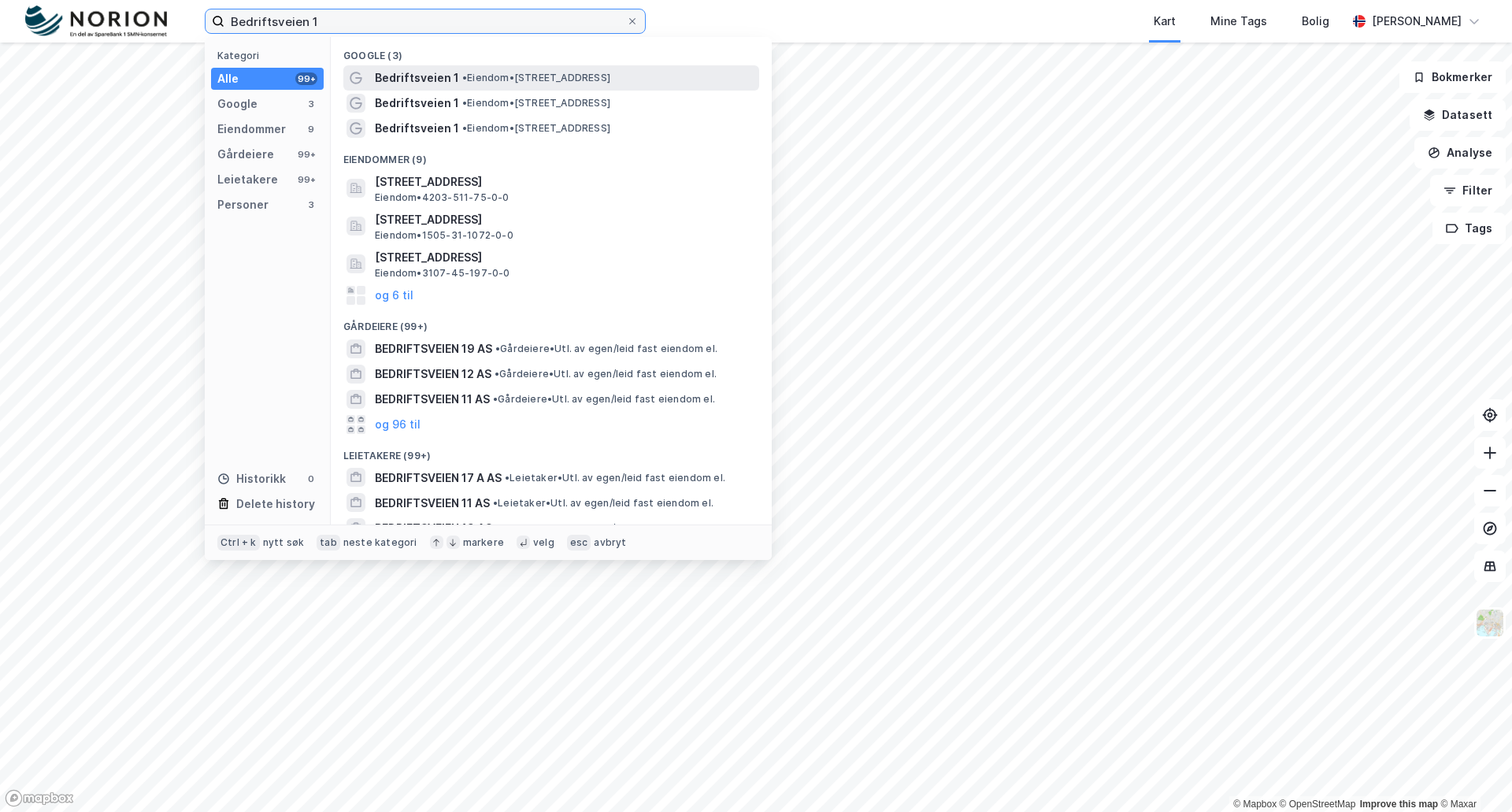
type input "Bedriftsveien 1"
click at [610, 76] on span "• Eiendom • Bedriftsveien 1, 6503 Kristiansund" at bounding box center [536, 77] width 148 height 13
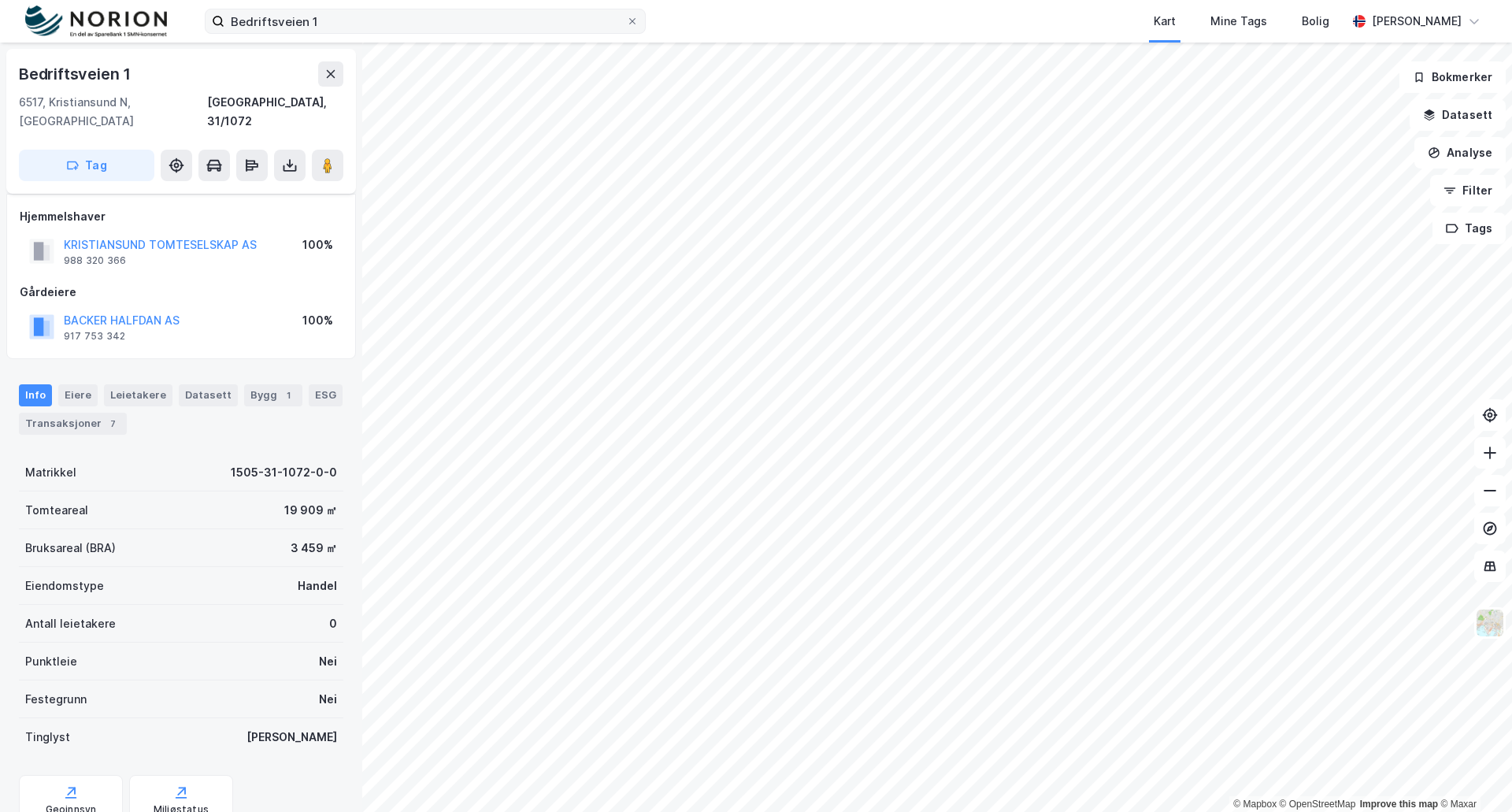
scroll to position [45, 0]
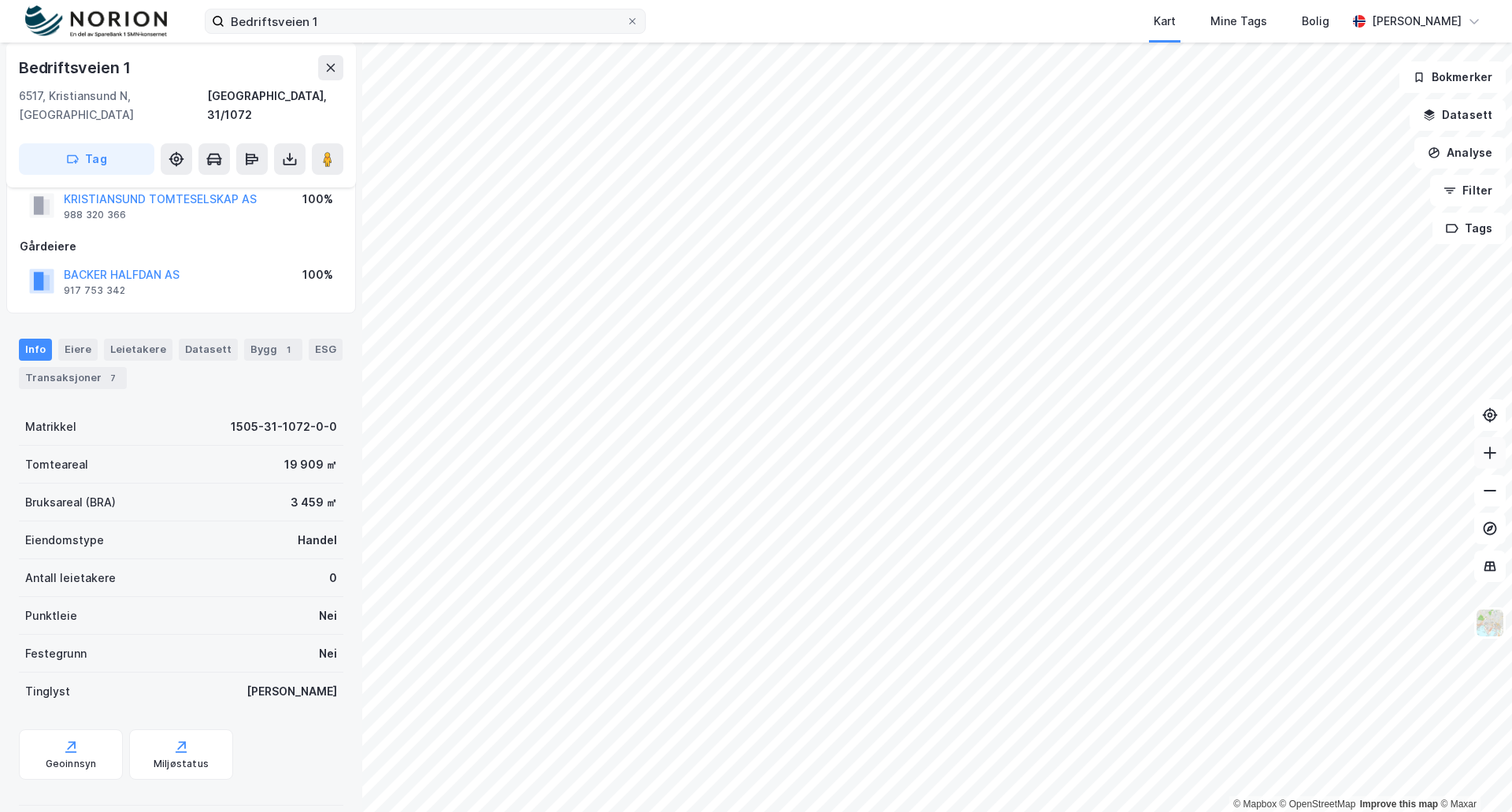
click at [1492, 451] on icon at bounding box center [1490, 452] width 15 height 15
click at [1489, 492] on icon at bounding box center [1490, 490] width 15 height 15
click at [1485, 490] on icon at bounding box center [1490, 491] width 13 height 2
click at [1498, 451] on button at bounding box center [1490, 452] width 32 height 32
